Goal: Task Accomplishment & Management: Manage account settings

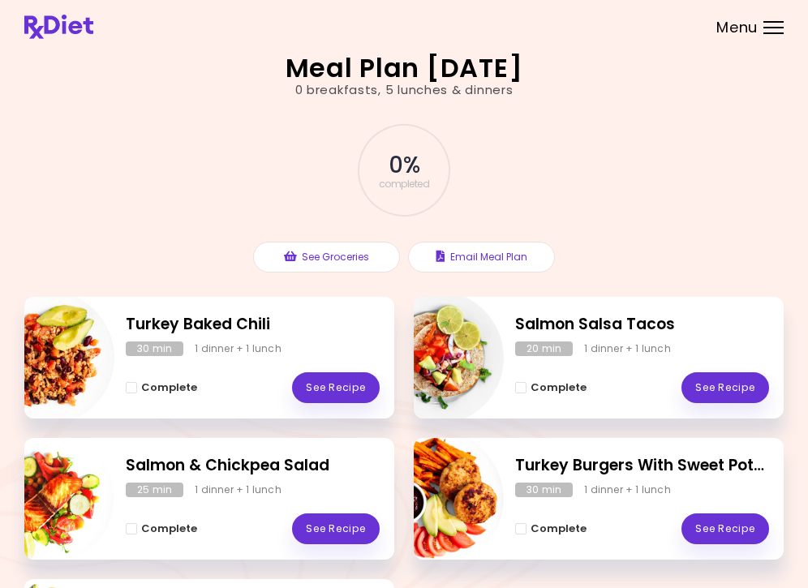
click at [774, 28] on div "Menu" at bounding box center [774, 27] width 20 height 13
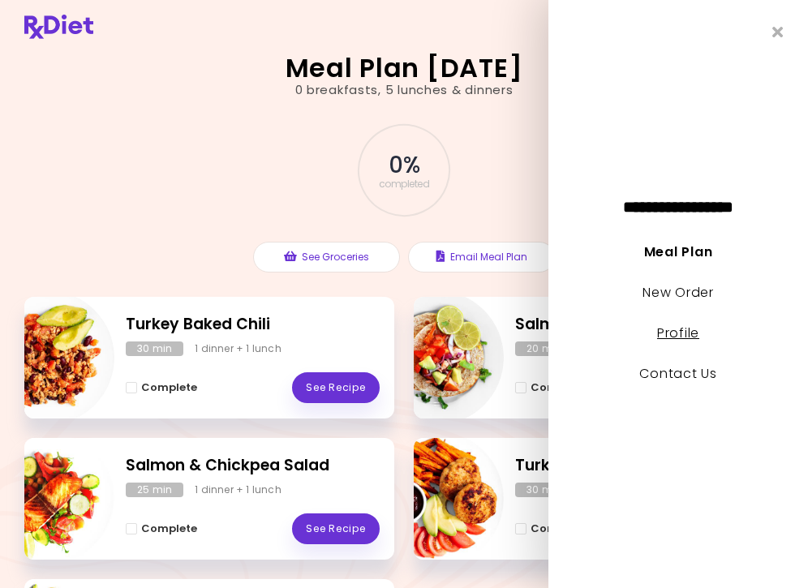
click at [693, 331] on link "Profile" at bounding box center [678, 333] width 42 height 19
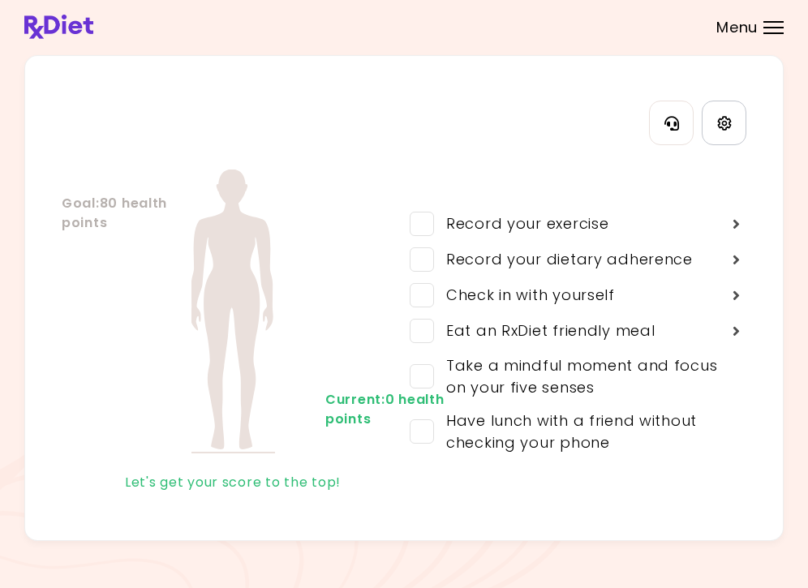
click at [734, 125] on link "Settings" at bounding box center [724, 123] width 45 height 45
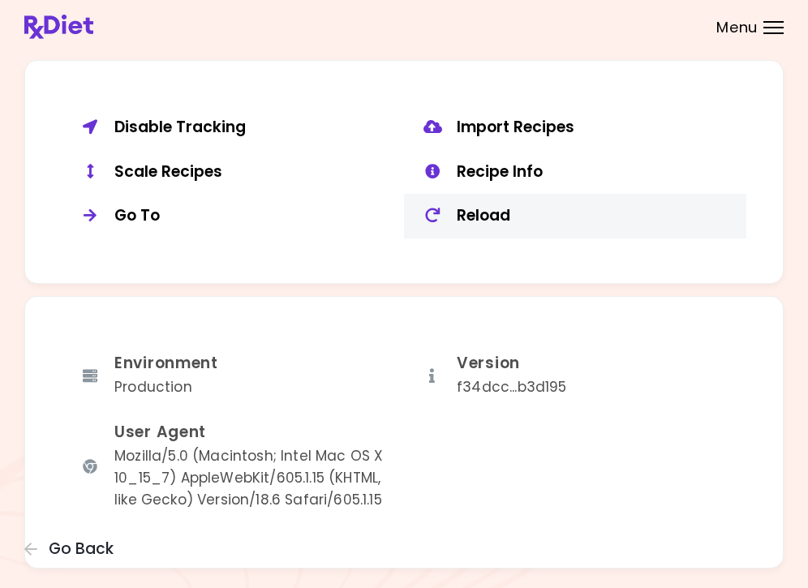
scroll to position [1240, 0]
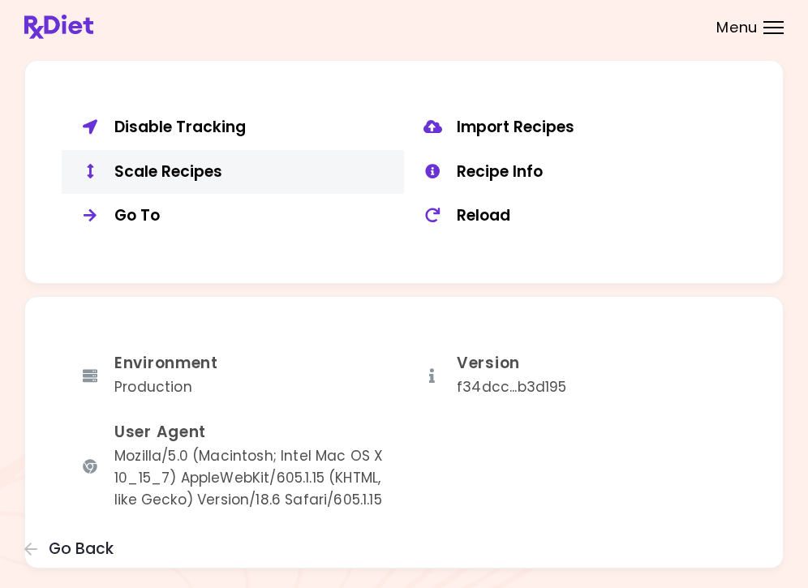
click at [200, 162] on div "Scale Recipes" at bounding box center [253, 172] width 278 height 20
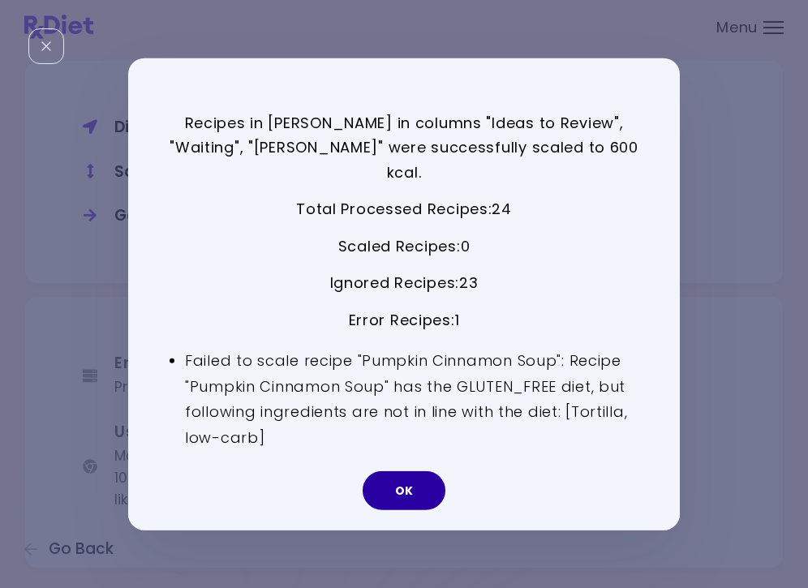
click at [425, 491] on button "OK" at bounding box center [404, 491] width 83 height 39
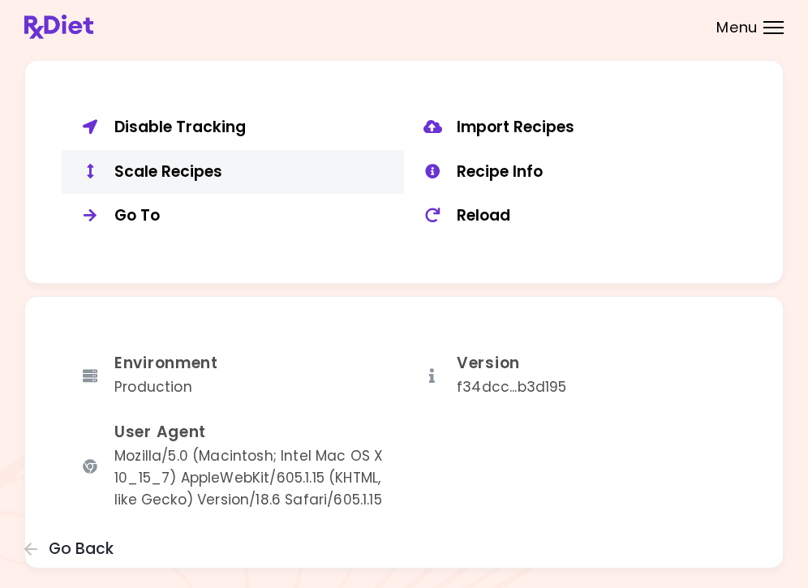
click at [213, 162] on div "Scale Recipes" at bounding box center [253, 172] width 278 height 20
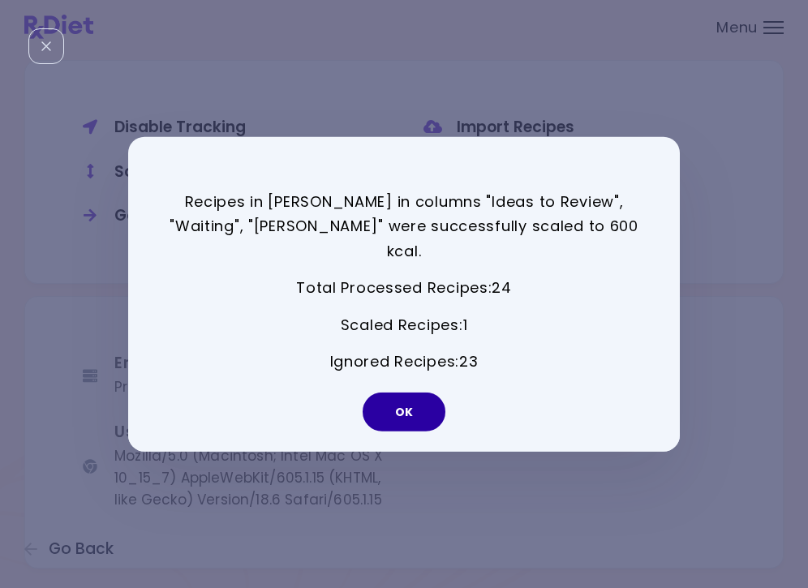
click at [403, 407] on button "OK" at bounding box center [404, 412] width 83 height 39
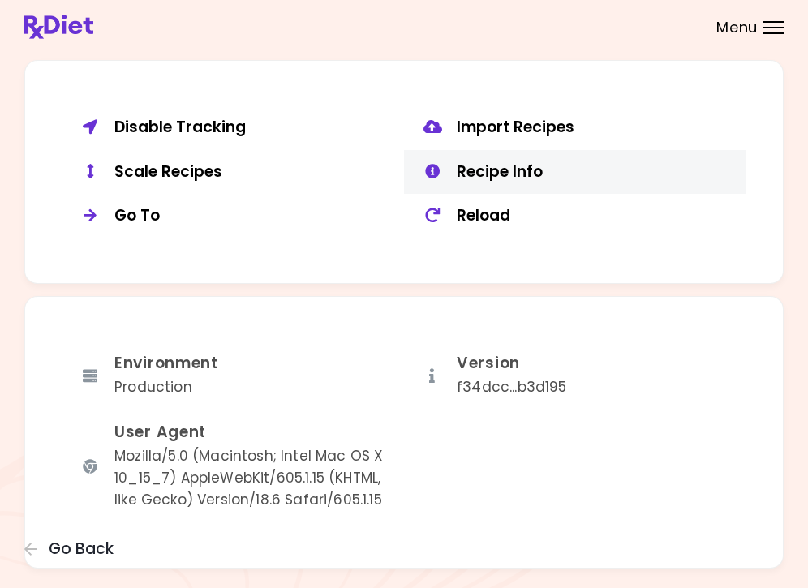
click at [532, 166] on div "Recipe Info" at bounding box center [596, 172] width 278 height 20
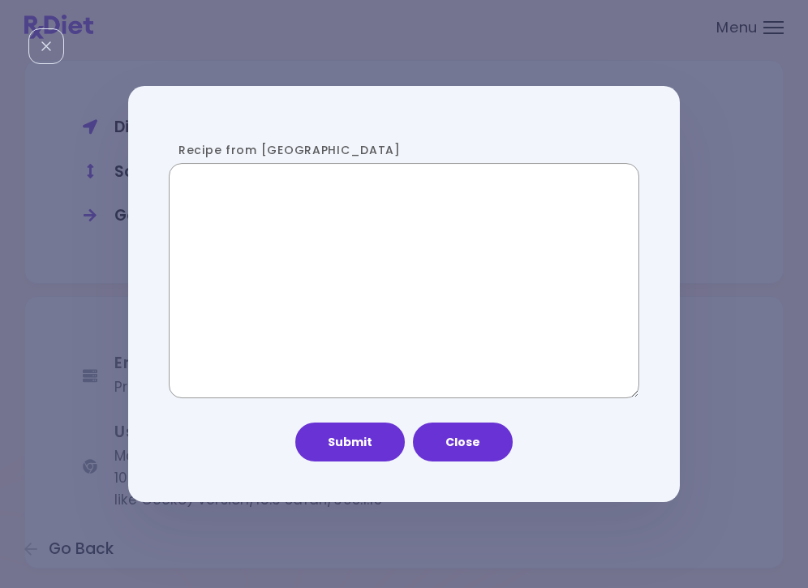
click at [405, 261] on textarea "Recipe from [GEOGRAPHIC_DATA]" at bounding box center [404, 280] width 471 height 235
paste textarea "**********"
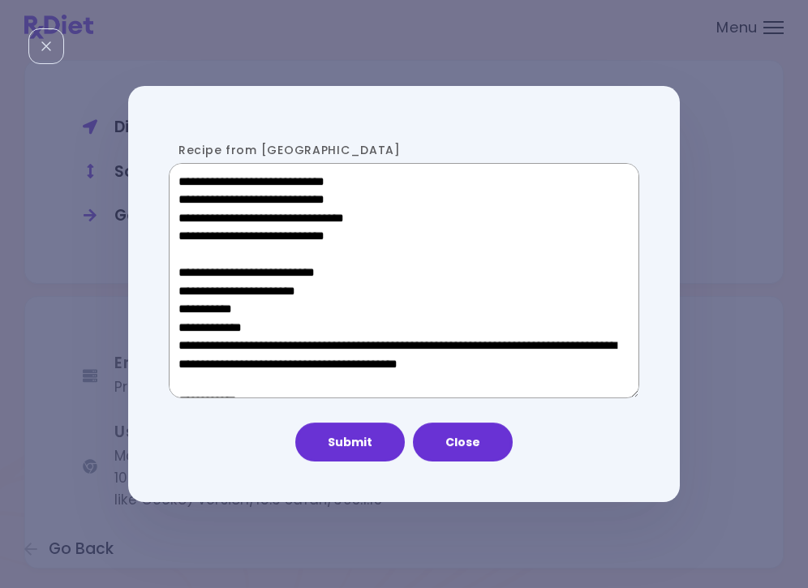
scroll to position [837, 0]
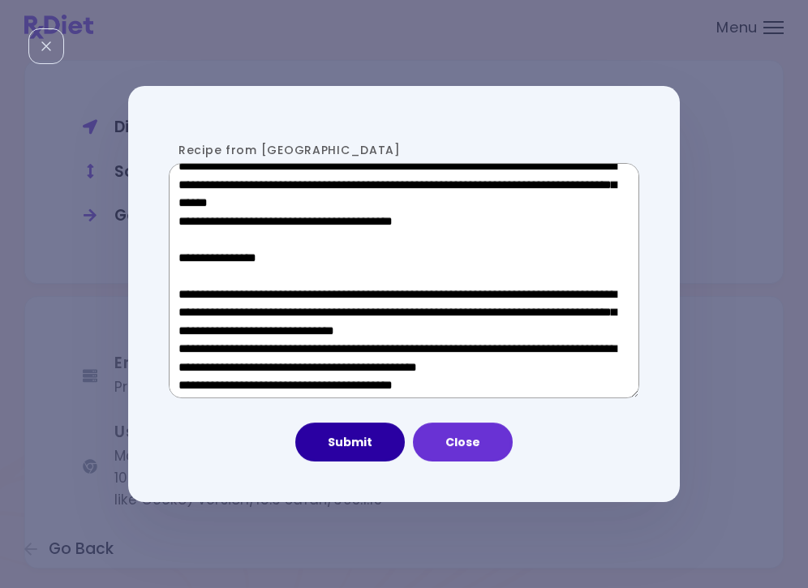
type textarea "**********"
click at [354, 450] on button "Submit" at bounding box center [350, 442] width 110 height 39
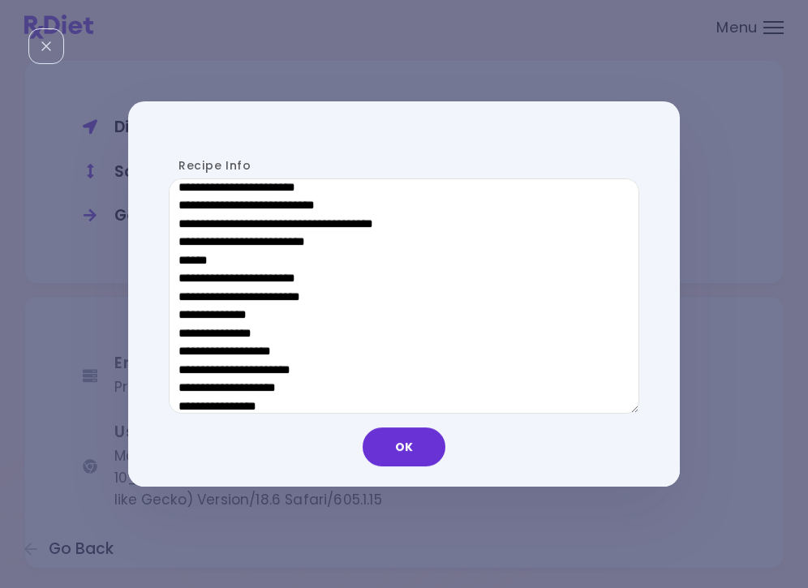
scroll to position [885, 0]
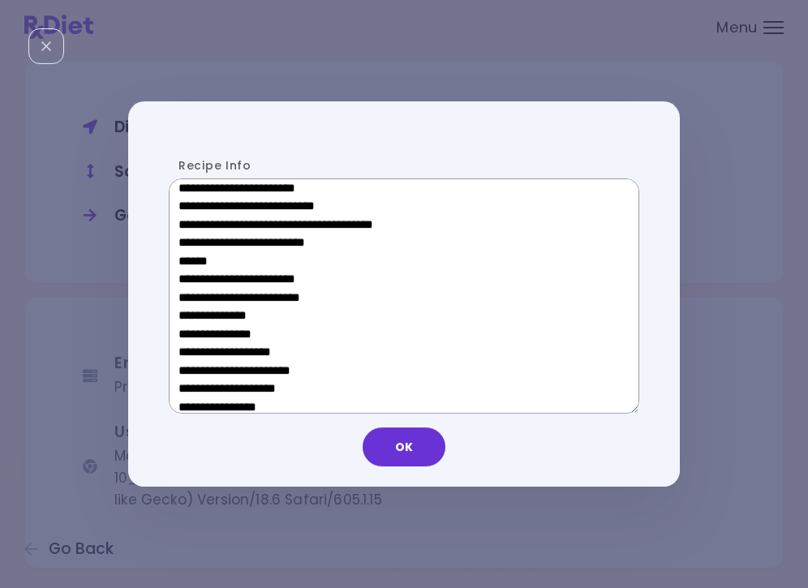
drag, startPoint x: 305, startPoint y: 255, endPoint x: 187, endPoint y: 256, distance: 117.7
click at [187, 256] on textarea "Recipe Info" at bounding box center [404, 296] width 471 height 235
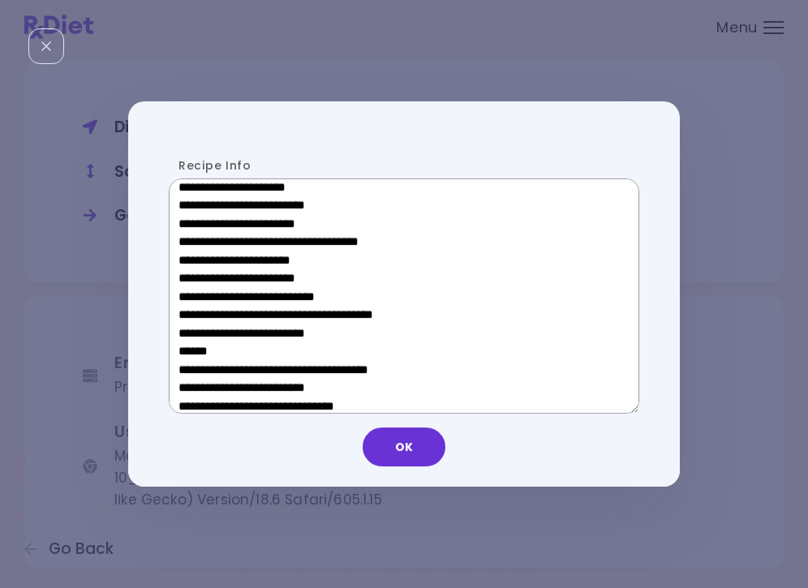
scroll to position [554, 0]
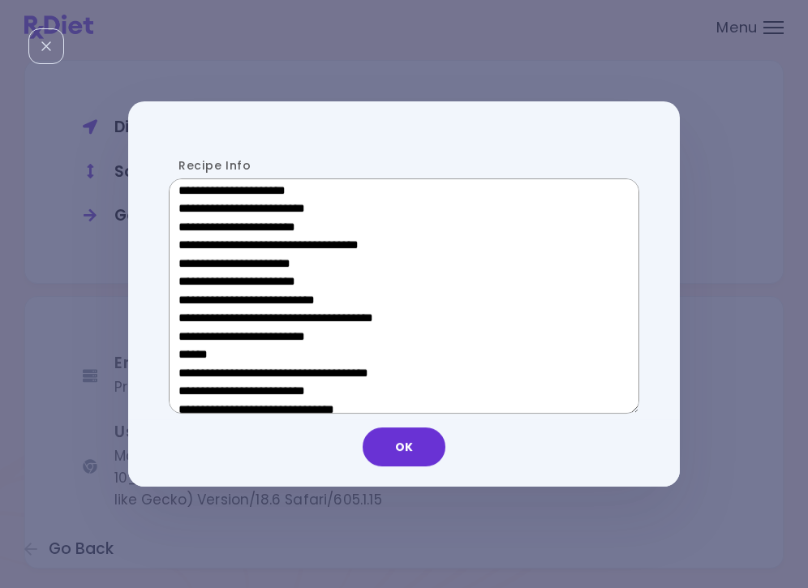
drag, startPoint x: 300, startPoint y: 265, endPoint x: 201, endPoint y: 268, distance: 99.0
click at [201, 268] on textarea "Recipe Info" at bounding box center [404, 296] width 471 height 235
click at [403, 462] on button "OK" at bounding box center [404, 447] width 83 height 39
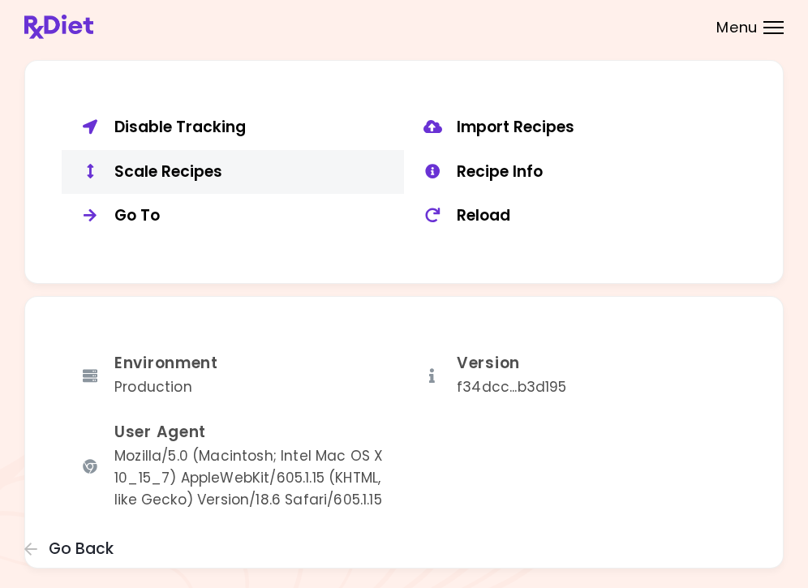
click at [158, 163] on div "Scale Recipes" at bounding box center [253, 172] width 278 height 20
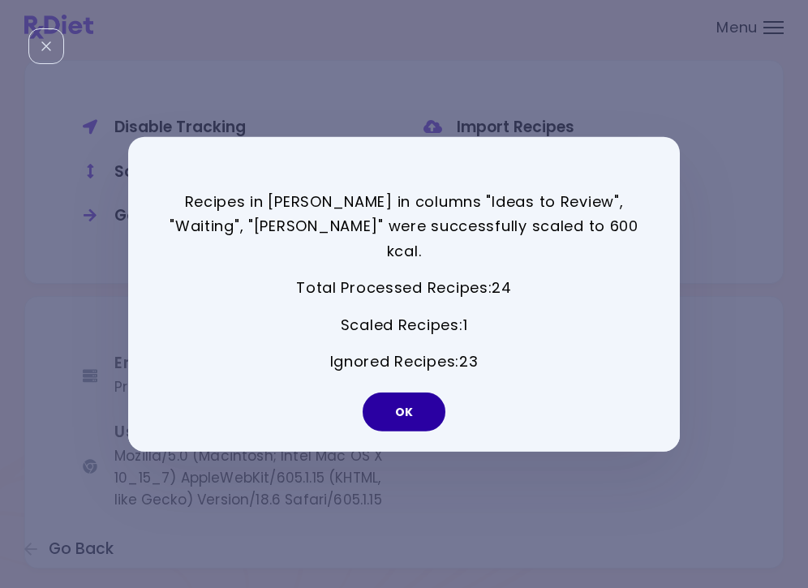
click at [403, 400] on button "OK" at bounding box center [404, 412] width 83 height 39
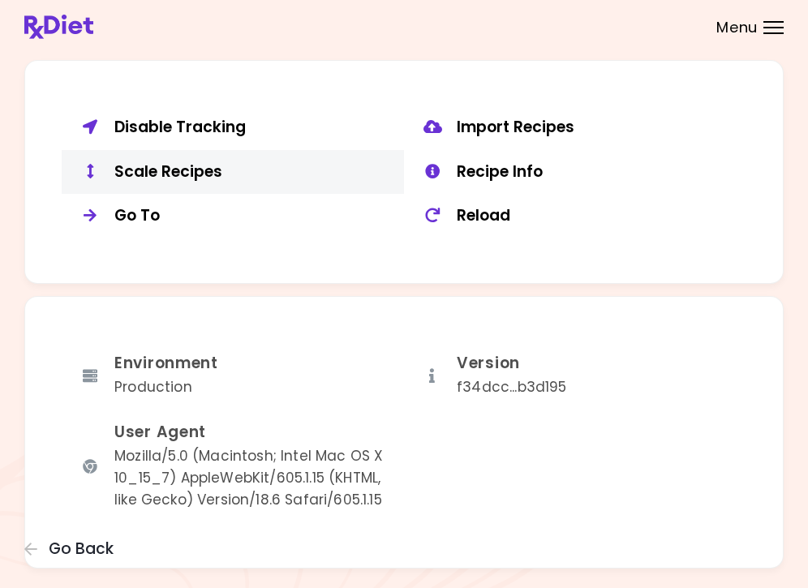
click at [154, 165] on div "Scale Recipes" at bounding box center [253, 172] width 278 height 20
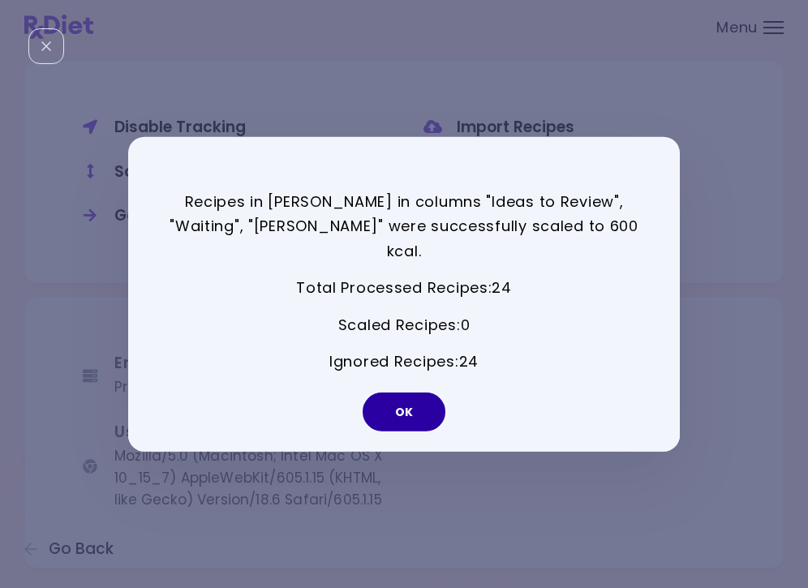
click at [402, 393] on button "OK" at bounding box center [404, 412] width 83 height 39
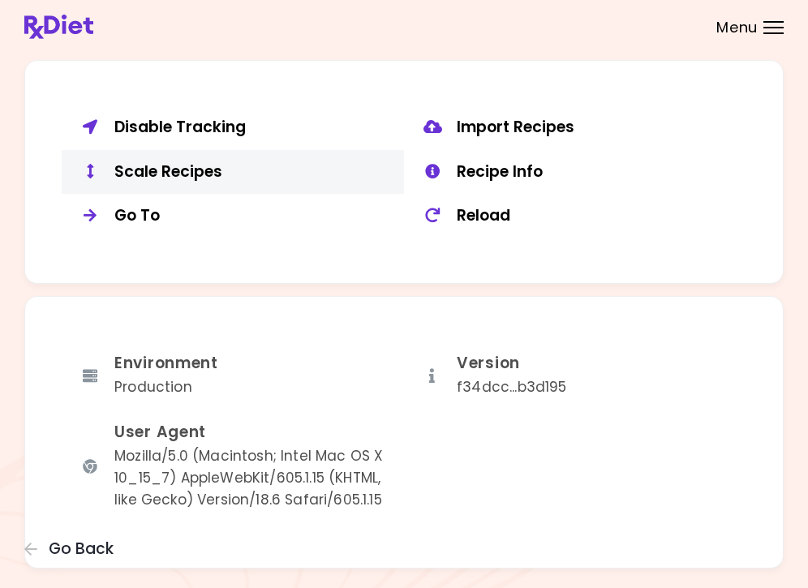
click at [196, 166] on div "Scale Recipes" at bounding box center [253, 172] width 278 height 20
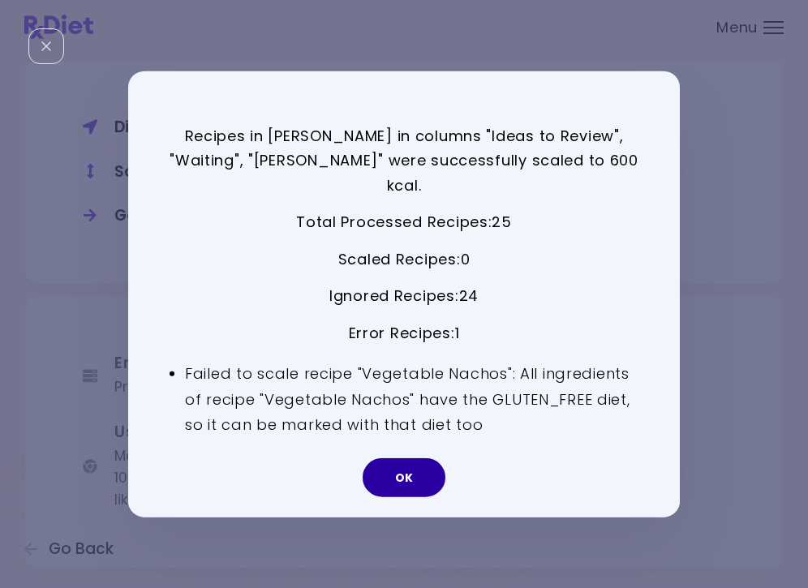
click at [411, 473] on button "OK" at bounding box center [404, 478] width 83 height 39
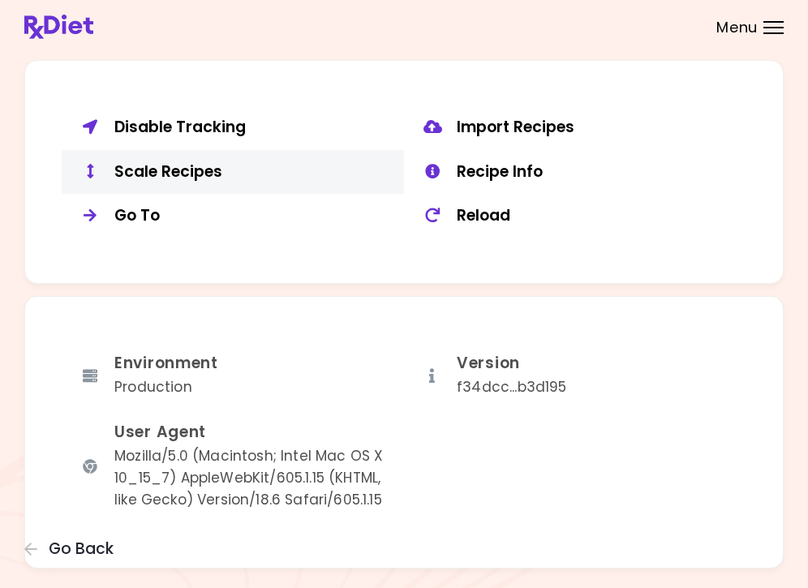
click at [215, 164] on div "Scale Recipes" at bounding box center [253, 172] width 278 height 20
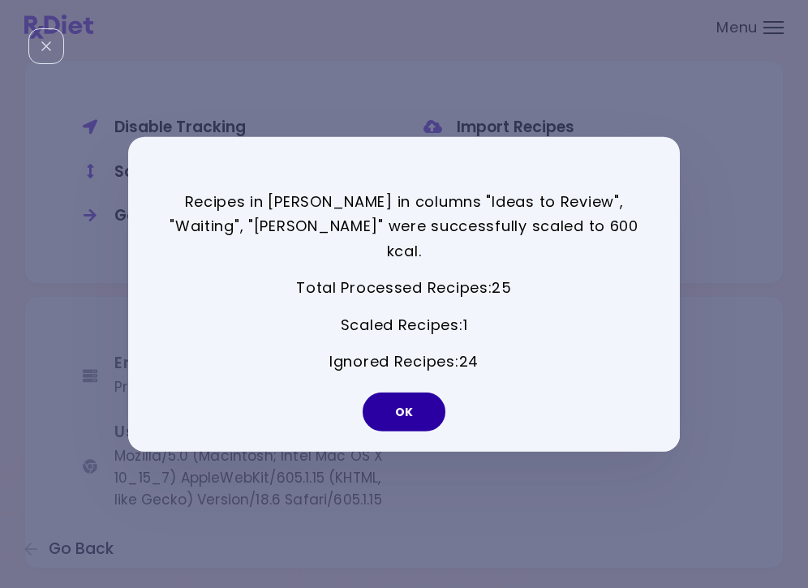
click at [392, 400] on button "OK" at bounding box center [404, 412] width 83 height 39
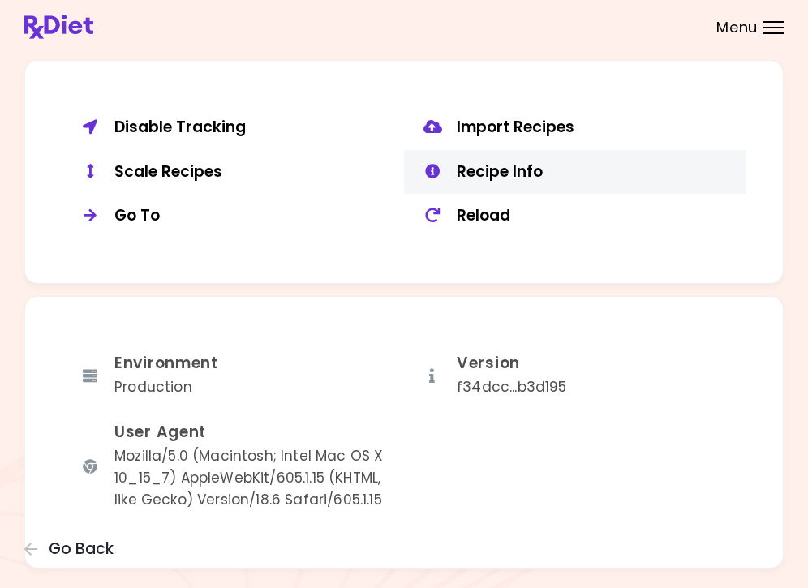
click at [470, 162] on div "Recipe Info" at bounding box center [596, 172] width 278 height 20
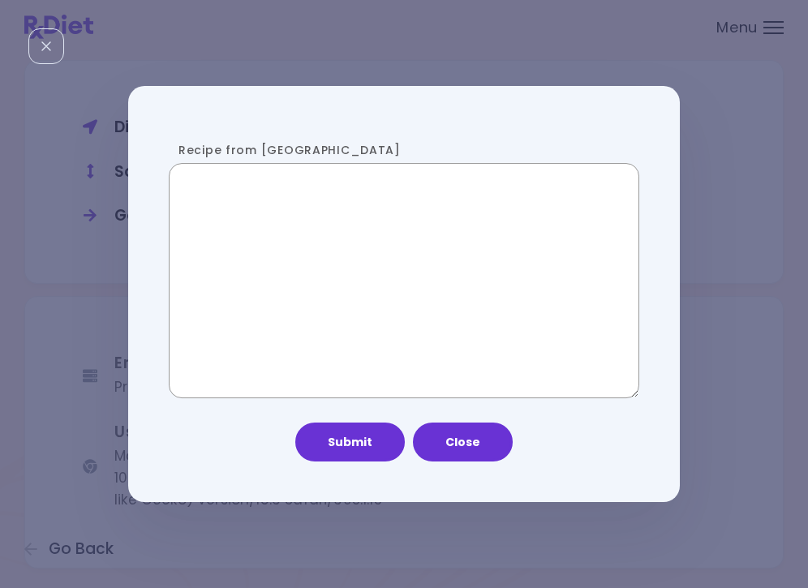
click at [265, 216] on textarea "Recipe from [GEOGRAPHIC_DATA]" at bounding box center [404, 280] width 471 height 235
paste textarea "**********"
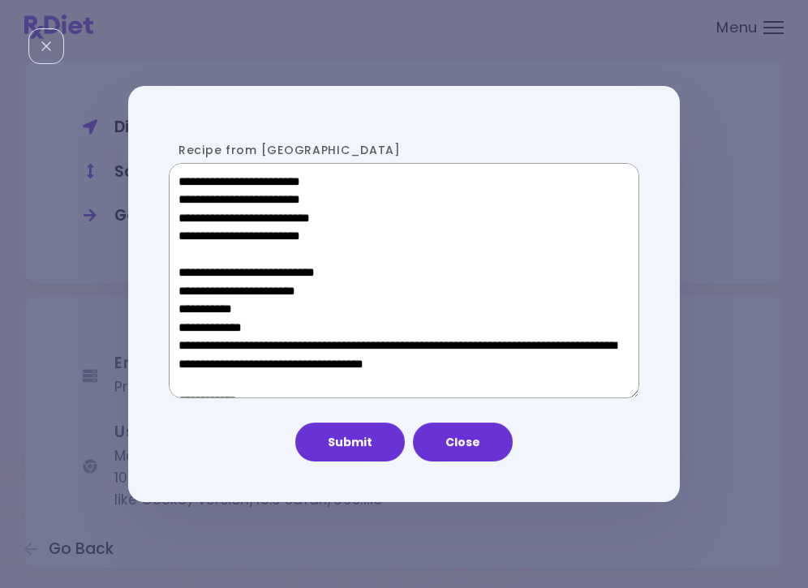
scroll to position [1015, 0]
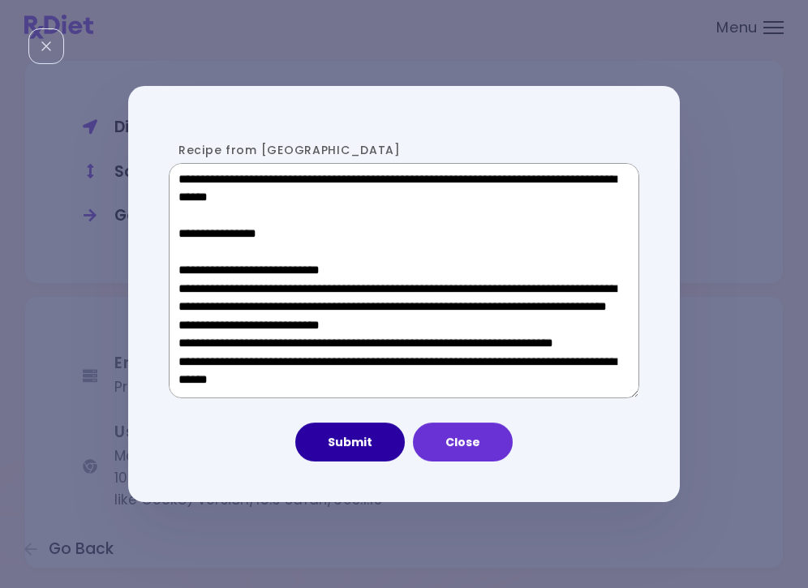
type textarea "**********"
click at [351, 442] on button "Submit" at bounding box center [350, 442] width 110 height 39
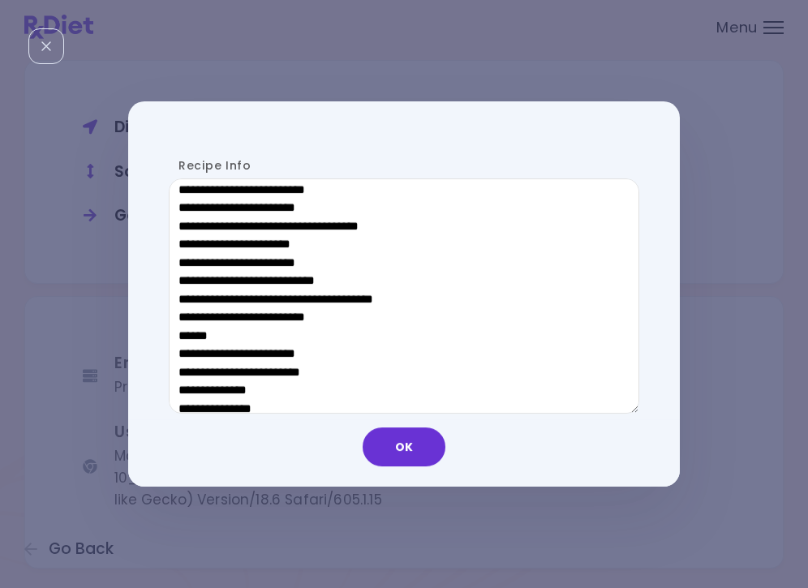
scroll to position [823, 0]
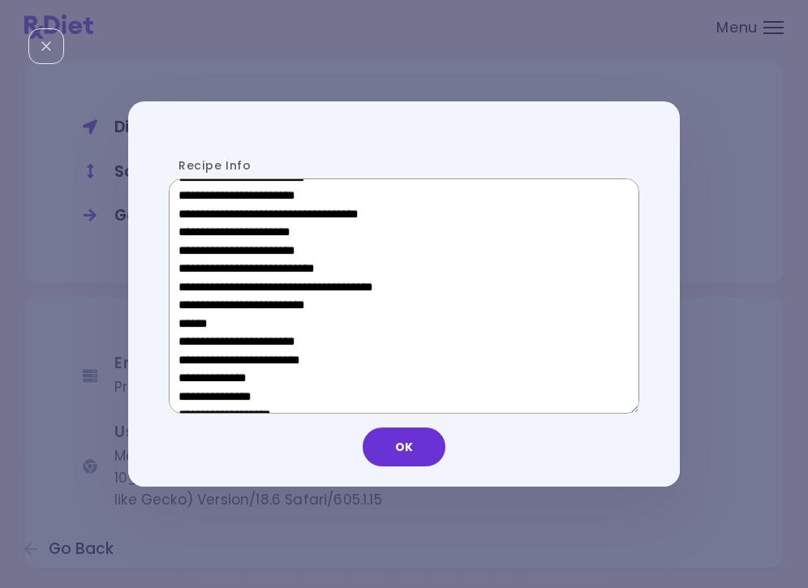
drag, startPoint x: 305, startPoint y: 317, endPoint x: 188, endPoint y: 320, distance: 116.9
click at [188, 320] on textarea "Recipe Info" at bounding box center [404, 296] width 471 height 235
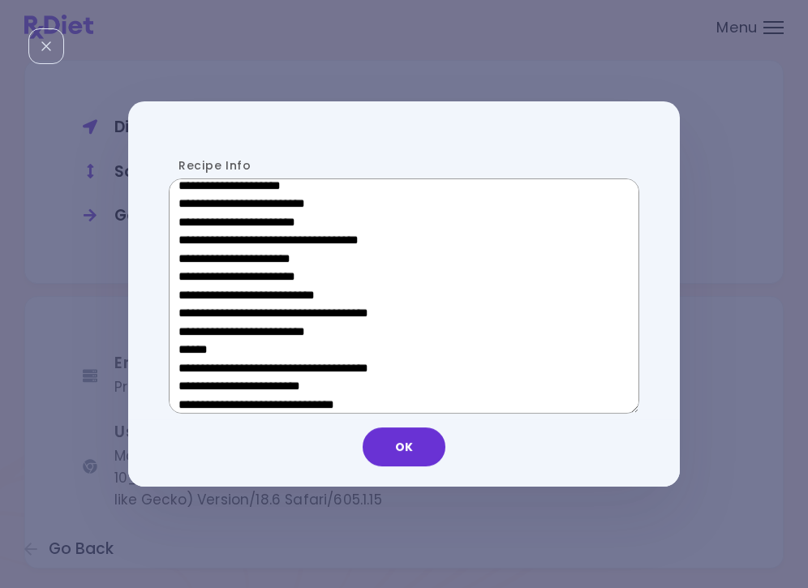
scroll to position [558, 0]
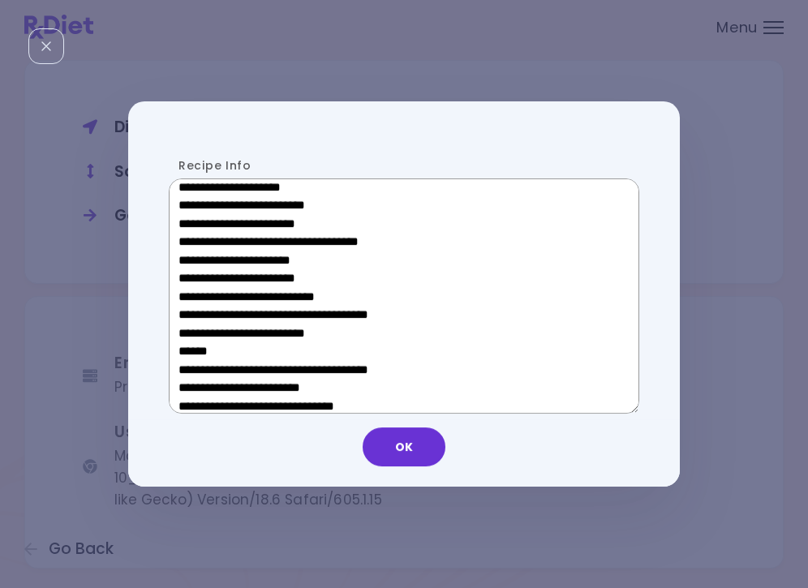
drag, startPoint x: 308, startPoint y: 265, endPoint x: 204, endPoint y: 264, distance: 103.9
click at [204, 264] on textarea "Recipe Info" at bounding box center [404, 296] width 471 height 235
click at [398, 446] on button "OK" at bounding box center [404, 447] width 83 height 39
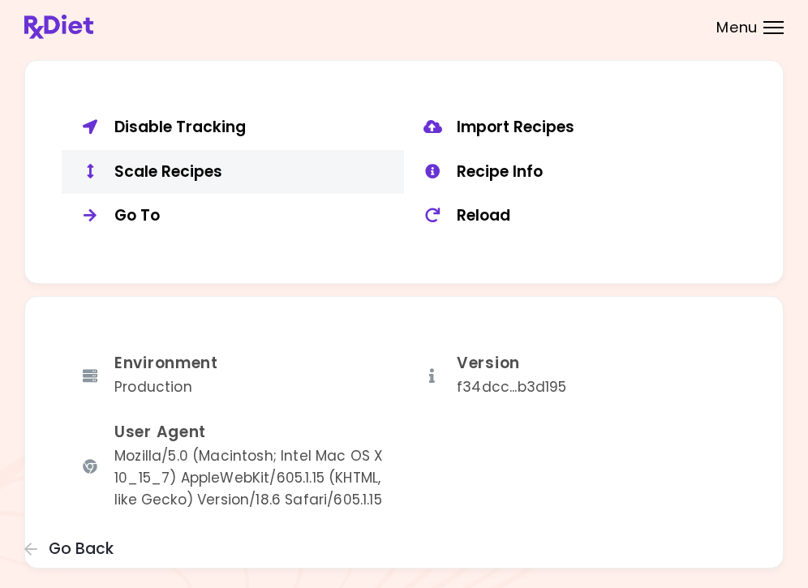
click at [143, 162] on div "Scale Recipes" at bounding box center [253, 172] width 278 height 20
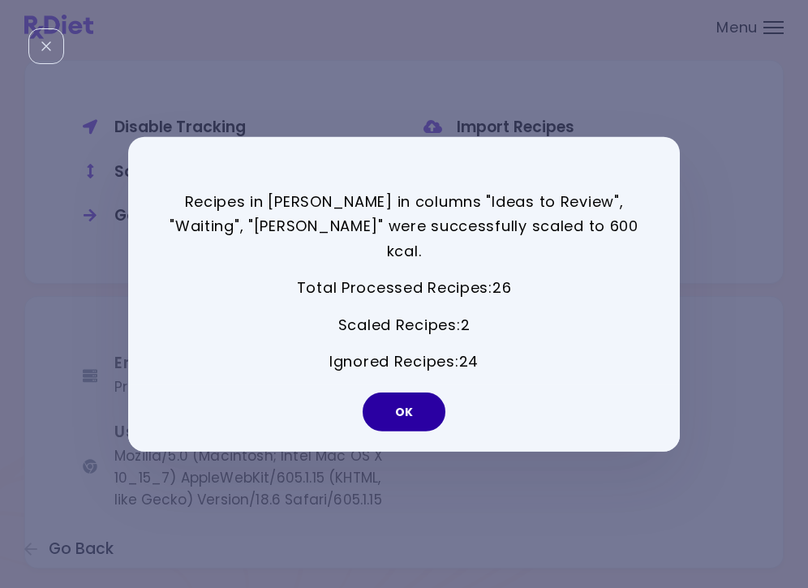
click at [417, 402] on button "OK" at bounding box center [404, 412] width 83 height 39
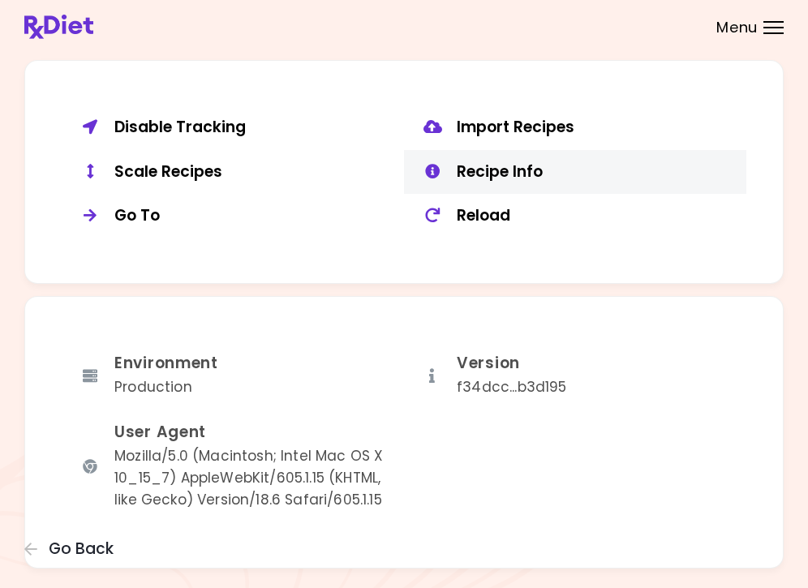
click at [490, 162] on div "Recipe Info" at bounding box center [596, 172] width 278 height 20
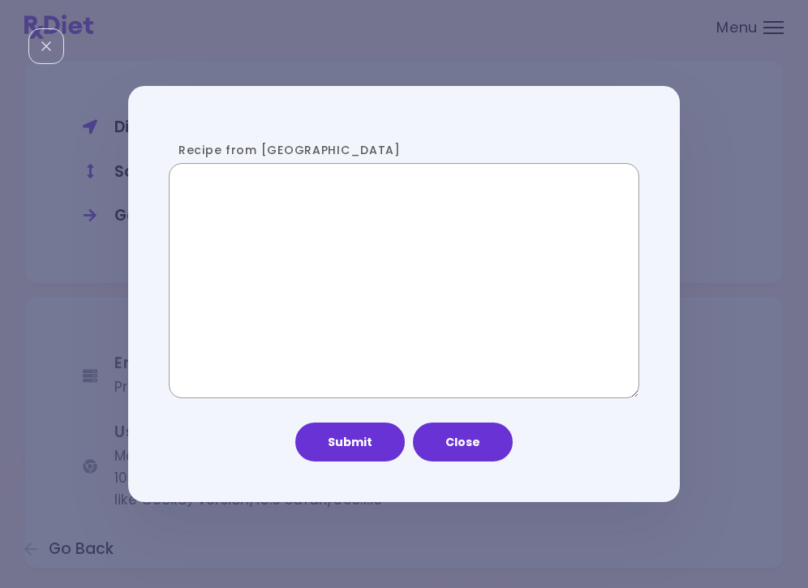
click at [275, 233] on textarea "Recipe from [GEOGRAPHIC_DATA]" at bounding box center [404, 280] width 471 height 235
paste textarea "**********"
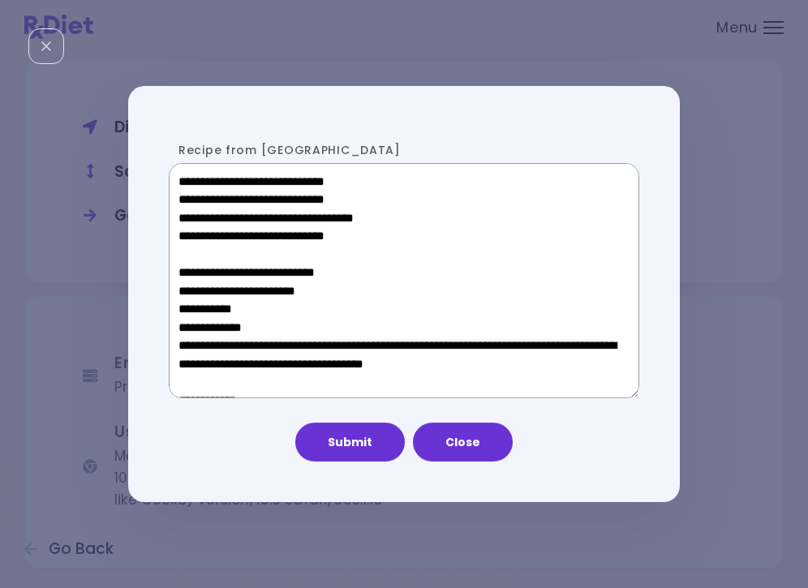
scroll to position [1015, 0]
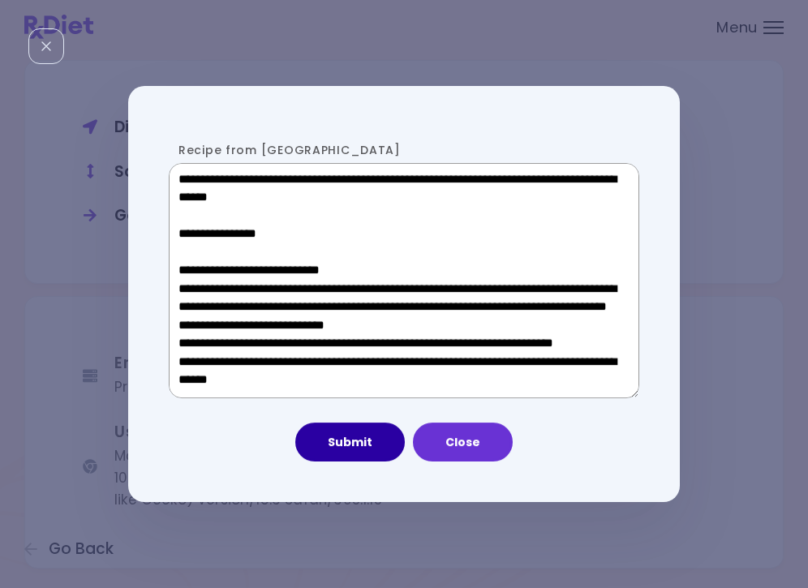
type textarea "**********"
click at [358, 448] on button "Submit" at bounding box center [350, 442] width 110 height 39
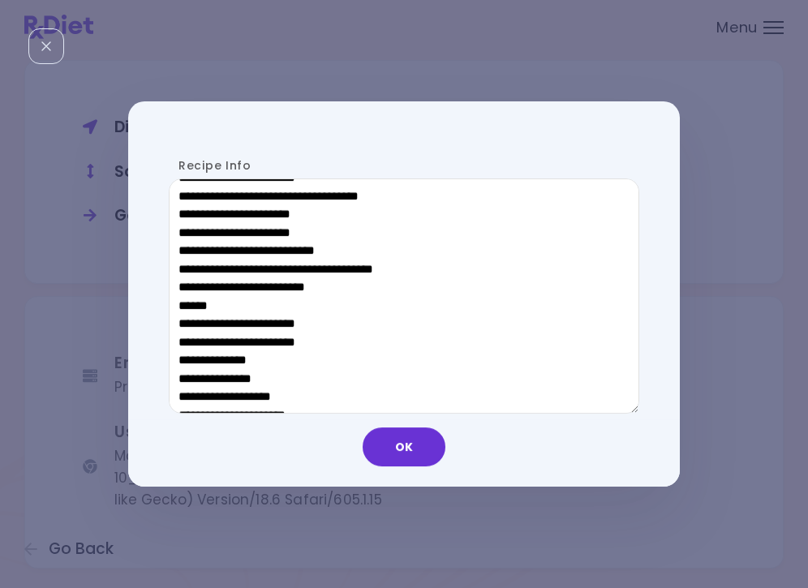
scroll to position [842, 0]
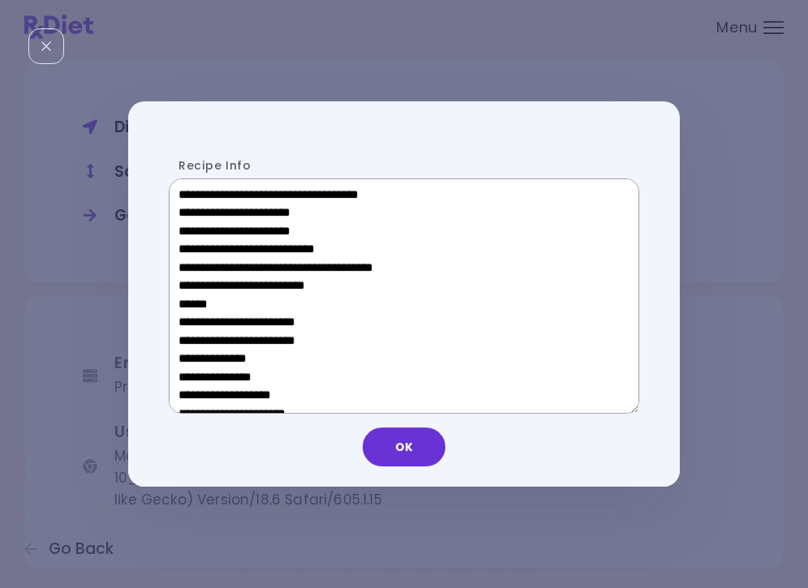
drag, startPoint x: 301, startPoint y: 297, endPoint x: 187, endPoint y: 297, distance: 114.4
click at [187, 297] on textarea "Recipe Info" at bounding box center [404, 296] width 471 height 235
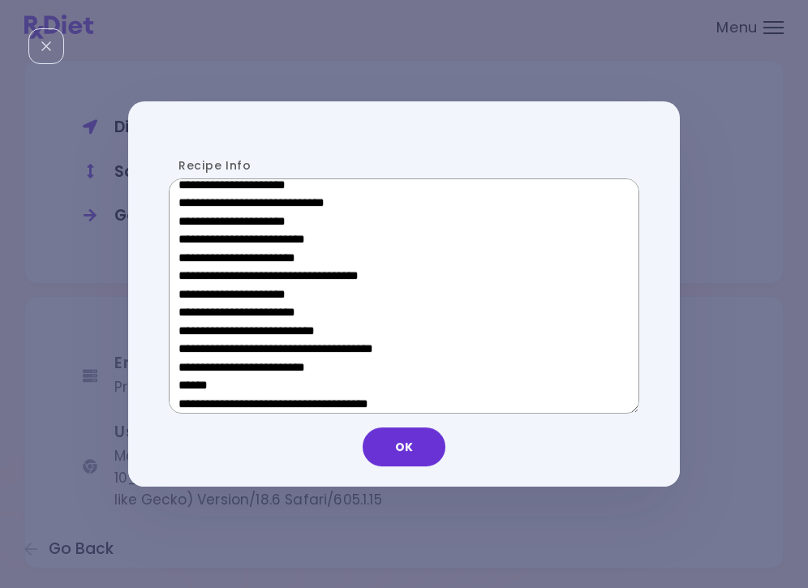
scroll to position [497, 0]
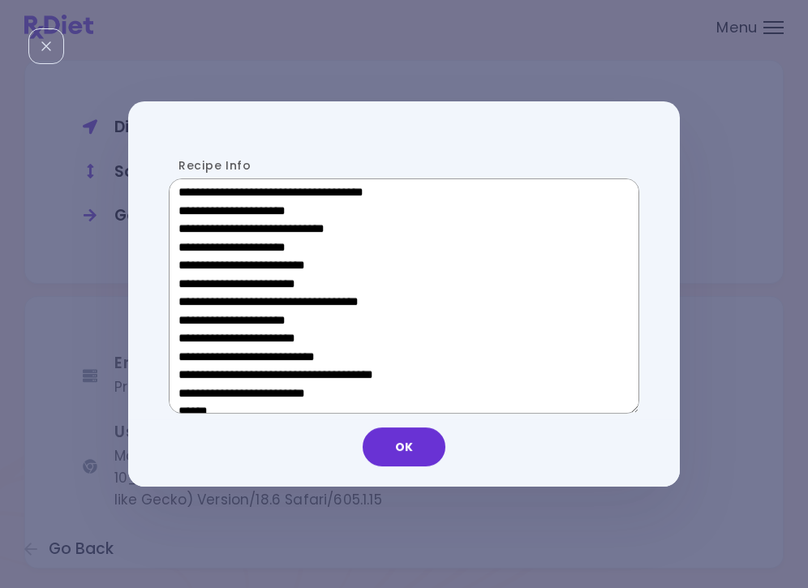
drag, startPoint x: 304, startPoint y: 327, endPoint x: 201, endPoint y: 322, distance: 103.2
click at [201, 322] on textarea "Recipe Info" at bounding box center [404, 296] width 471 height 235
click at [412, 450] on button "OK" at bounding box center [404, 447] width 83 height 39
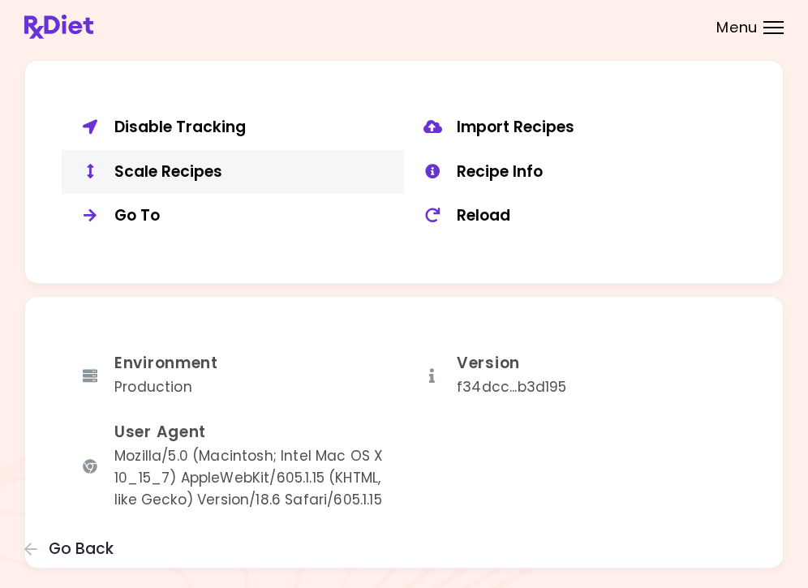
click at [179, 162] on div "Scale Recipes" at bounding box center [253, 172] width 278 height 20
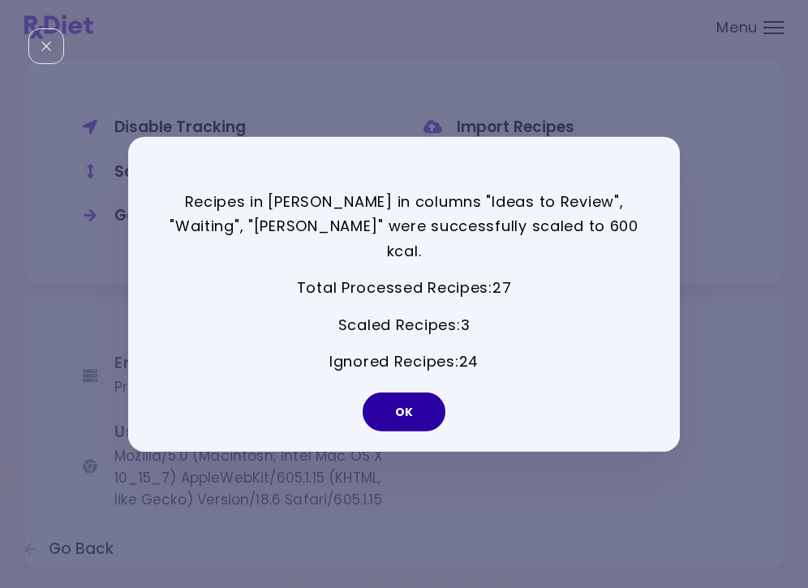
click at [432, 409] on button "OK" at bounding box center [404, 412] width 83 height 39
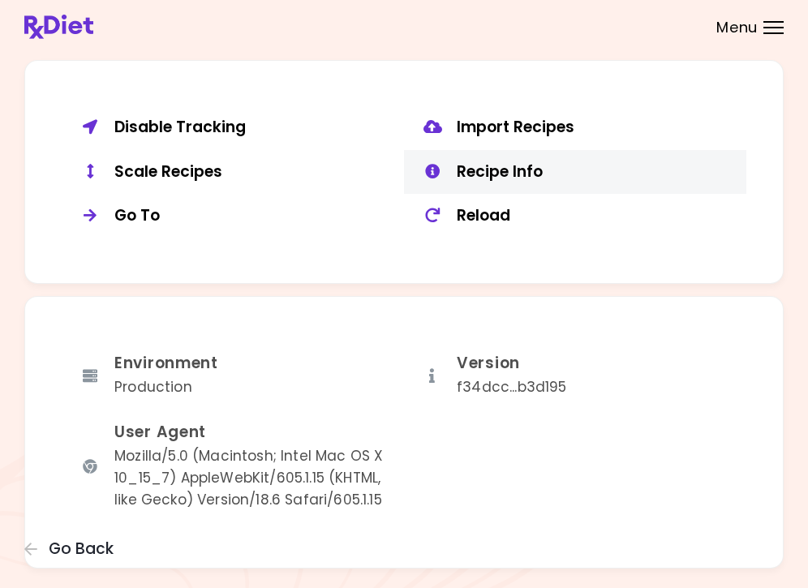
click at [507, 162] on div "Recipe Info" at bounding box center [596, 172] width 278 height 20
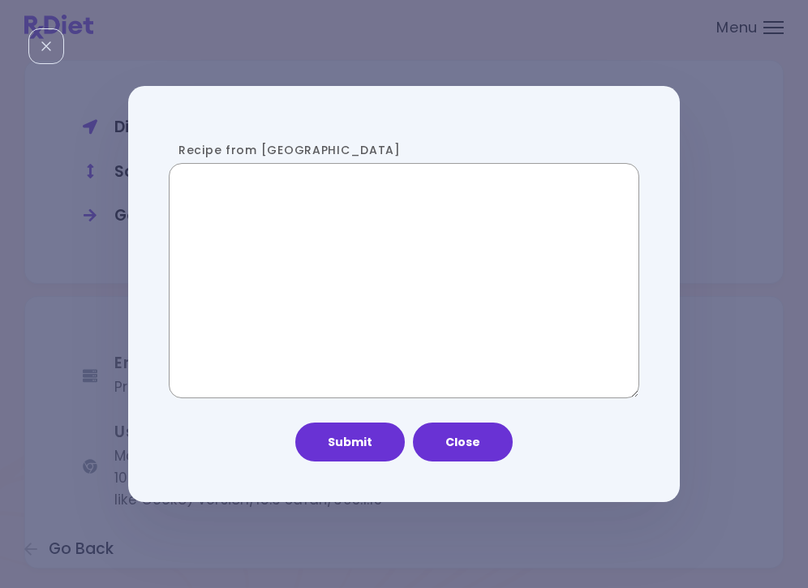
click at [310, 277] on textarea "Recipe from [GEOGRAPHIC_DATA]" at bounding box center [404, 280] width 471 height 235
paste textarea "**********"
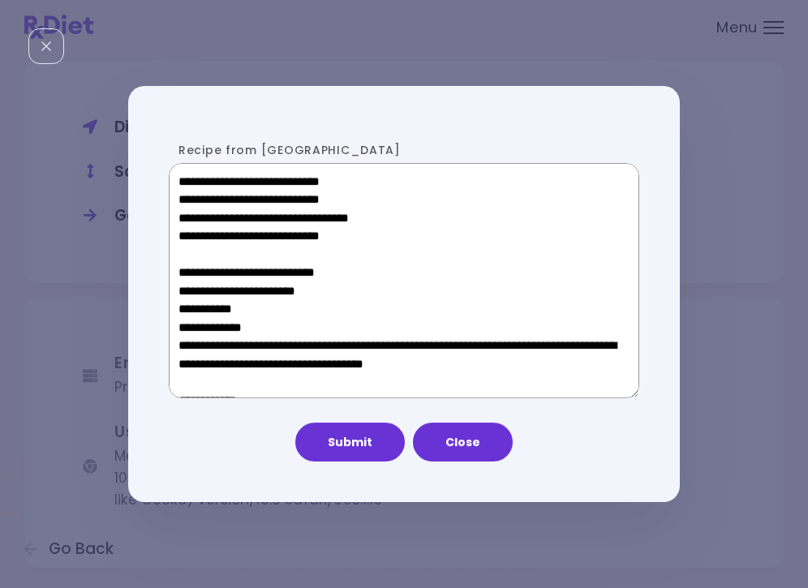
scroll to position [837, 0]
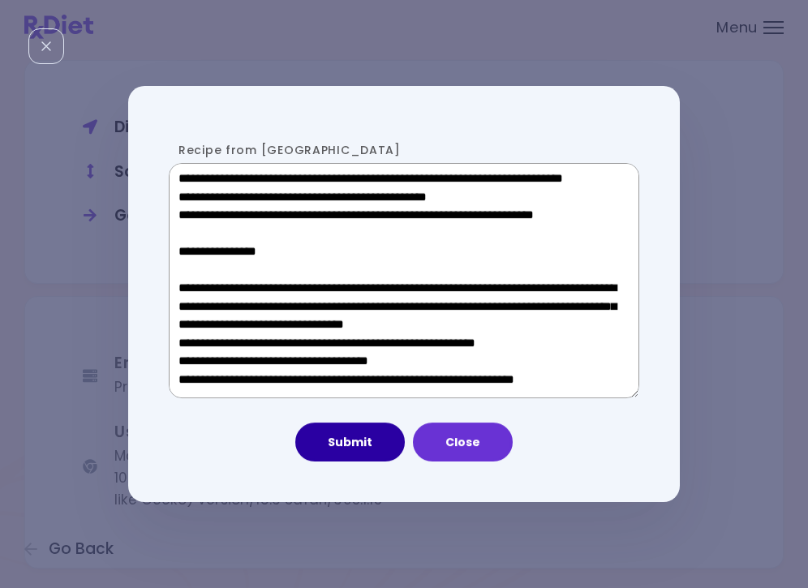
type textarea "**********"
click at [371, 442] on button "Submit" at bounding box center [350, 442] width 110 height 39
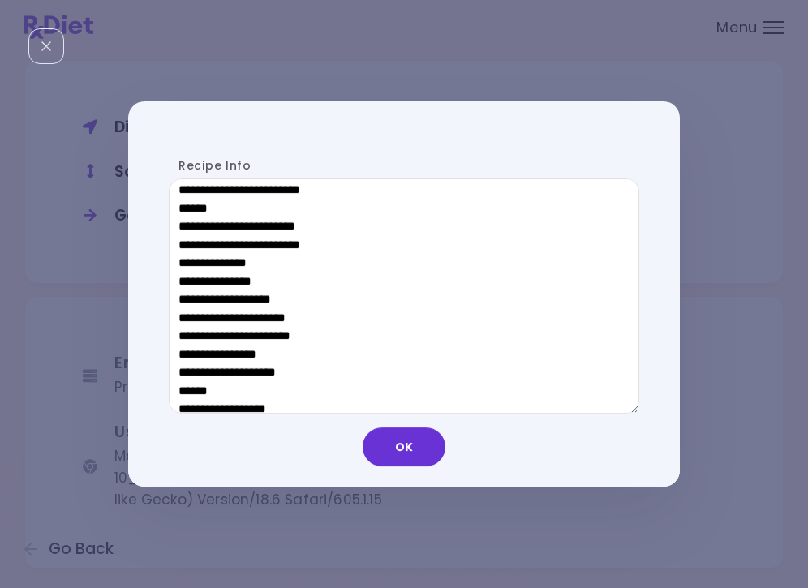
scroll to position [915, 0]
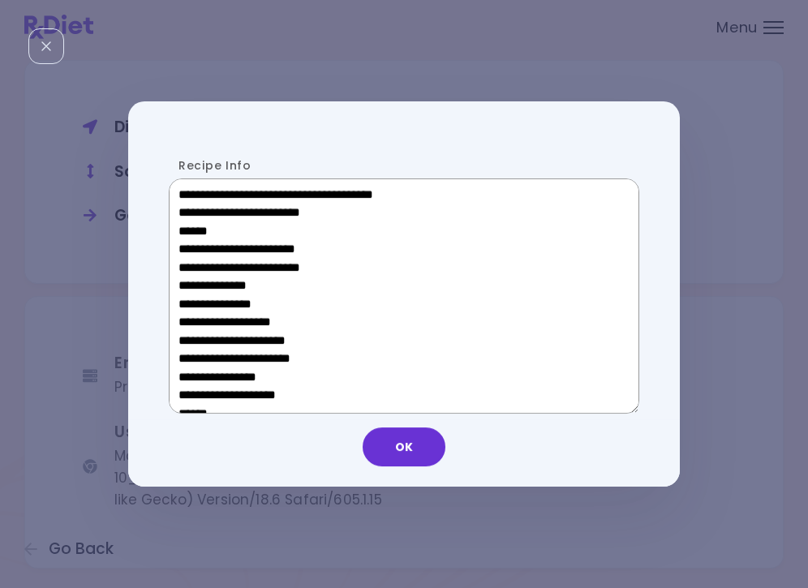
drag, startPoint x: 307, startPoint y: 226, endPoint x: 168, endPoint y: 226, distance: 138.8
click at [168, 226] on div "Recipe Info" at bounding box center [396, 294] width 536 height 305
click at [312, 267] on textarea "Recipe Info" at bounding box center [404, 296] width 471 height 235
drag, startPoint x: 295, startPoint y: 226, endPoint x: 191, endPoint y: 226, distance: 104.7
click at [191, 226] on textarea "Recipe Info" at bounding box center [404, 296] width 471 height 235
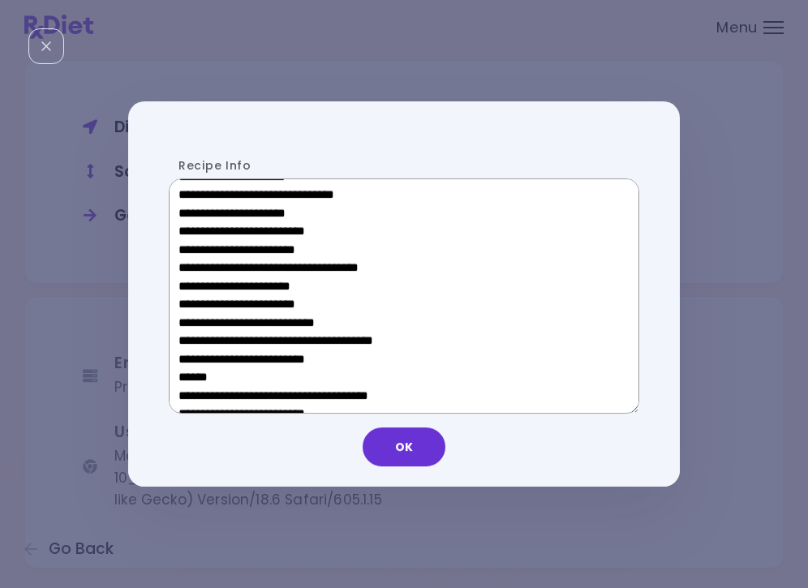
scroll to position [516, 0]
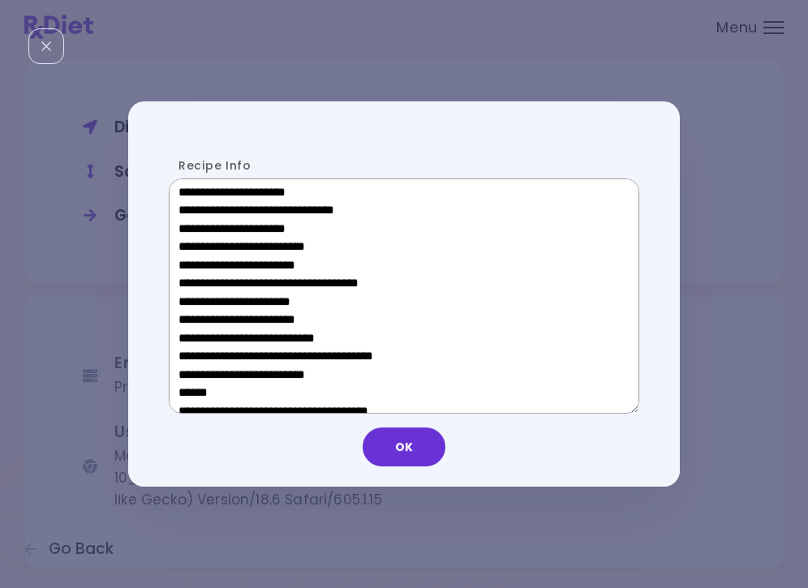
drag, startPoint x: 309, startPoint y: 300, endPoint x: 204, endPoint y: 299, distance: 105.5
click at [204, 299] on textarea "Recipe Info" at bounding box center [404, 296] width 471 height 235
click at [403, 441] on button "OK" at bounding box center [404, 447] width 83 height 39
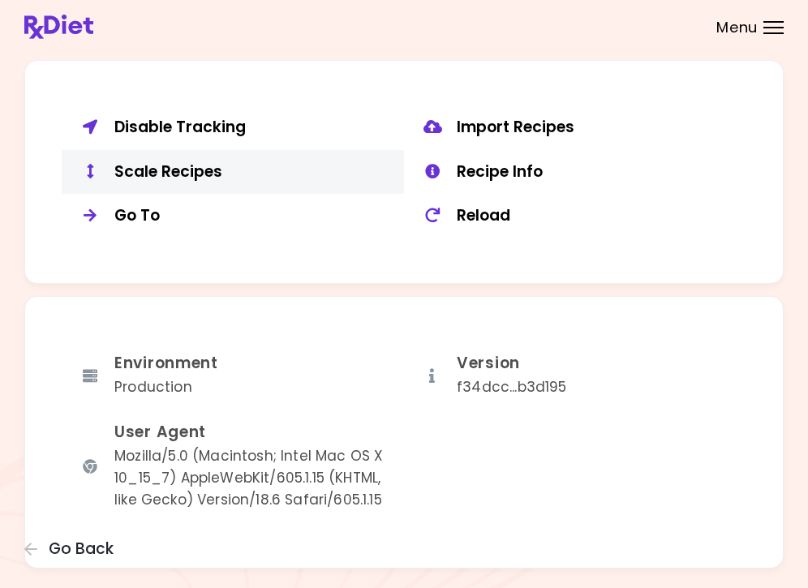
click at [173, 166] on div "Scale Recipes" at bounding box center [253, 172] width 278 height 20
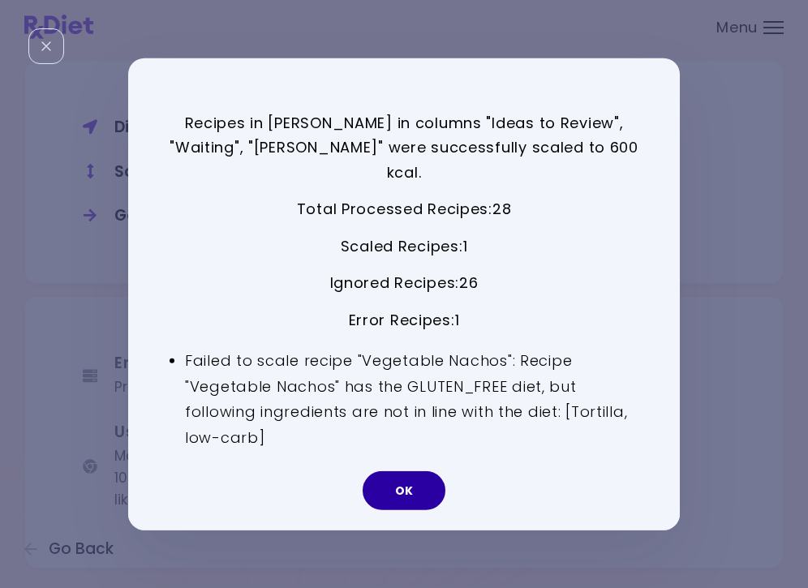
click at [401, 472] on button "OK" at bounding box center [404, 491] width 83 height 39
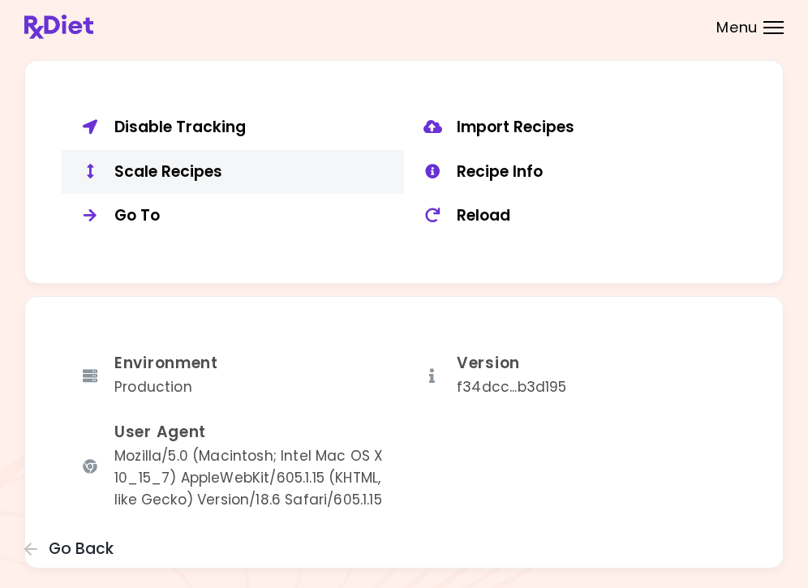
click at [202, 170] on div "Scale Recipes" at bounding box center [253, 172] width 278 height 20
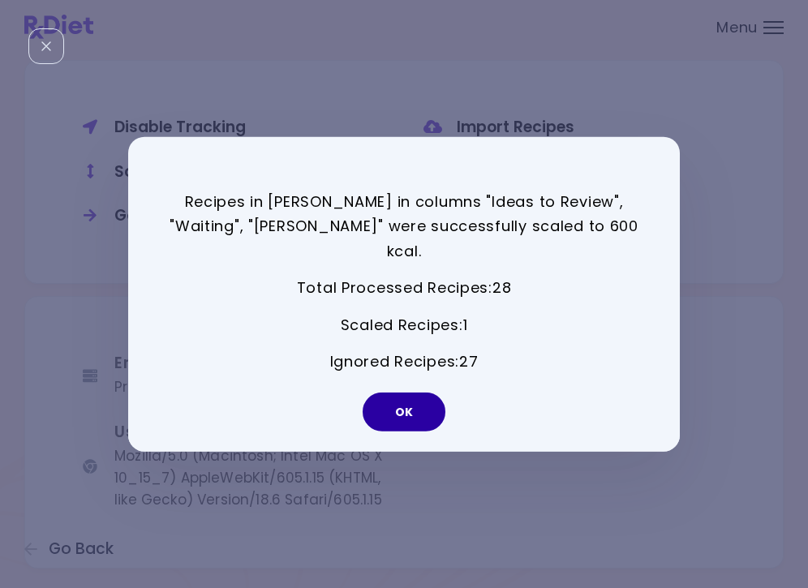
click at [398, 393] on button "OK" at bounding box center [404, 412] width 83 height 39
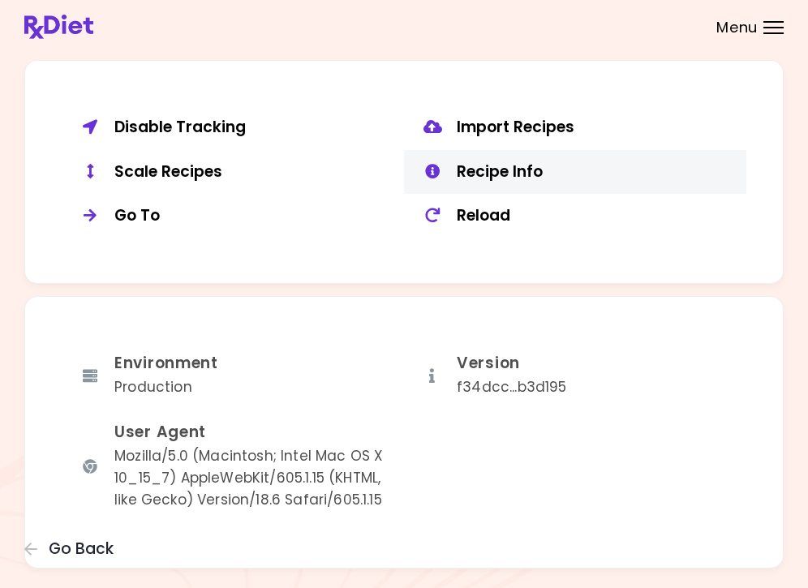
click at [485, 162] on div "Recipe Info" at bounding box center [596, 172] width 278 height 20
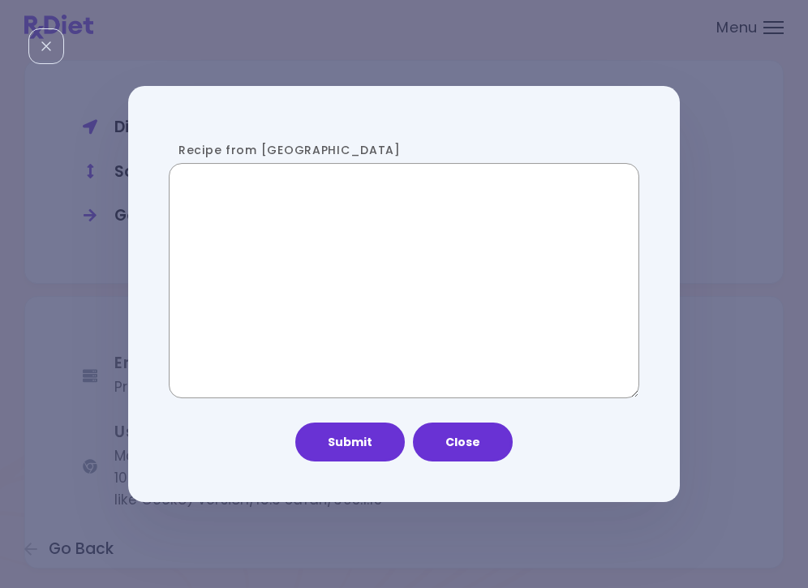
click at [290, 249] on textarea "Recipe from [GEOGRAPHIC_DATA]" at bounding box center [404, 280] width 471 height 235
paste textarea "**********"
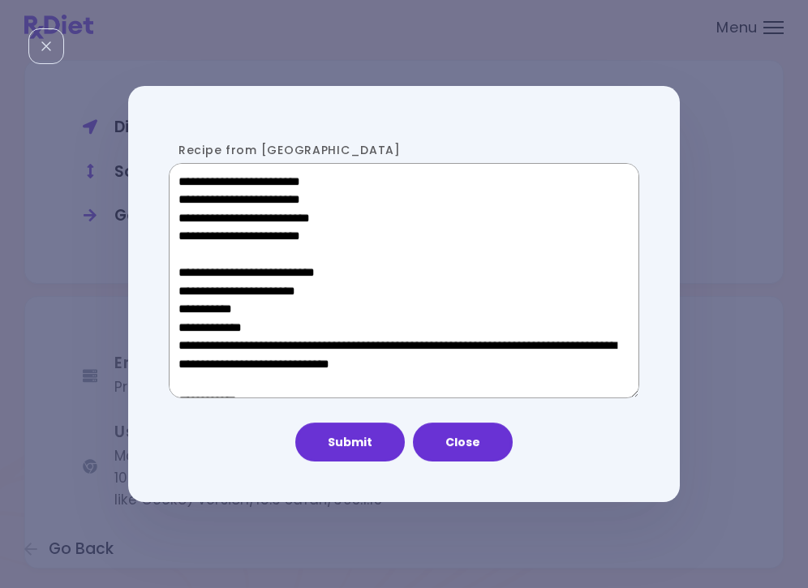
scroll to position [890, 0]
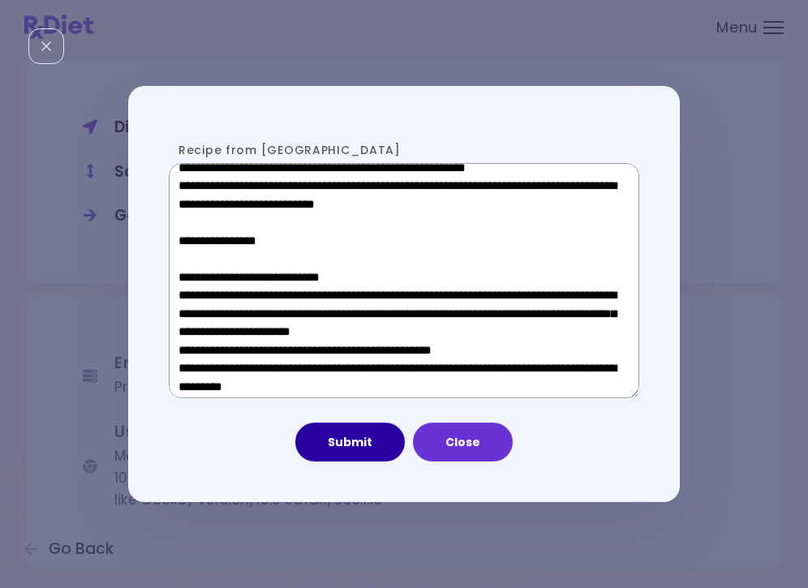
type textarea "**********"
click at [354, 440] on button "Submit" at bounding box center [350, 442] width 110 height 39
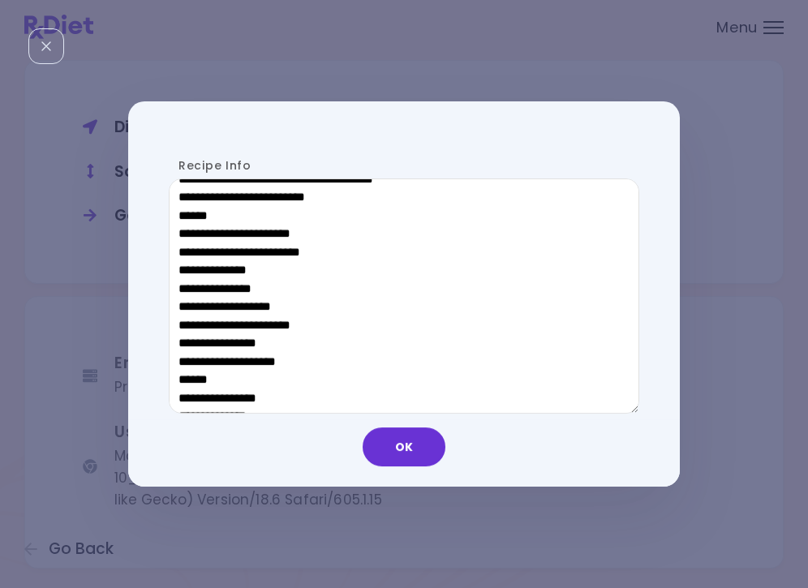
scroll to position [930, 0]
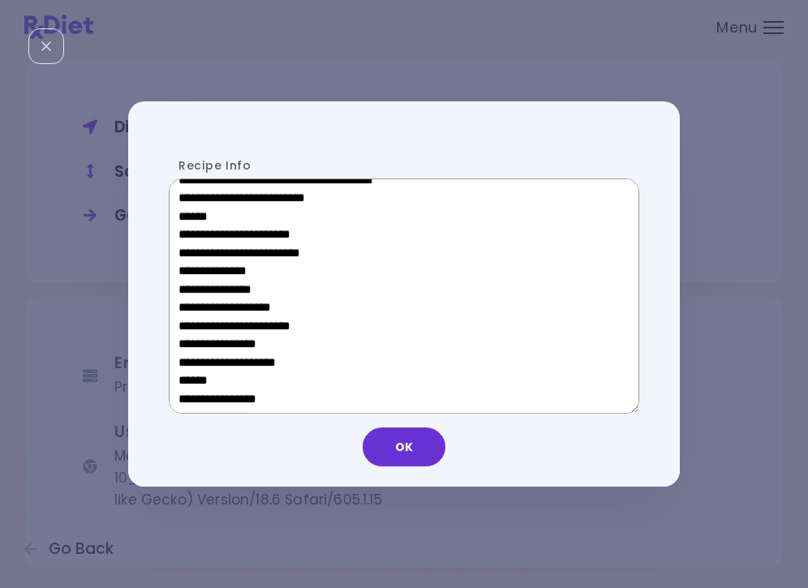
drag, startPoint x: 306, startPoint y: 210, endPoint x: 192, endPoint y: 211, distance: 114.4
click at [192, 211] on textarea "Recipe Info" at bounding box center [404, 296] width 471 height 235
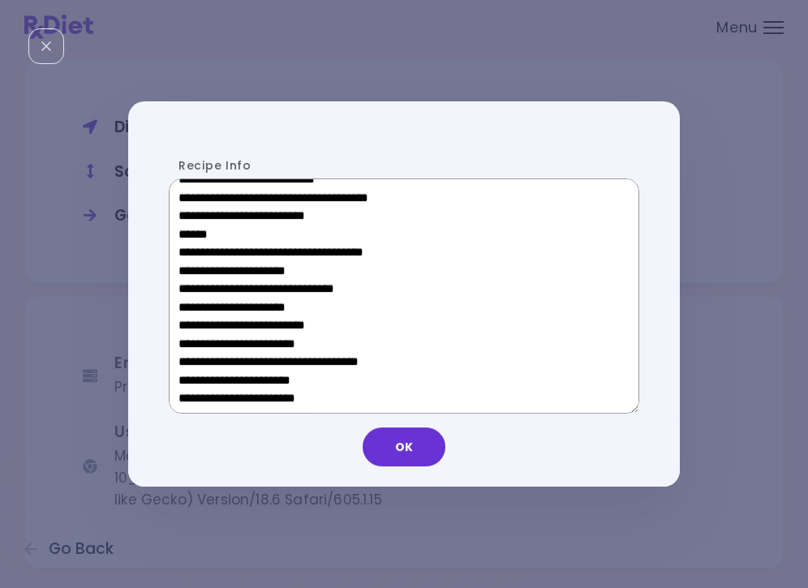
scroll to position [438, 0]
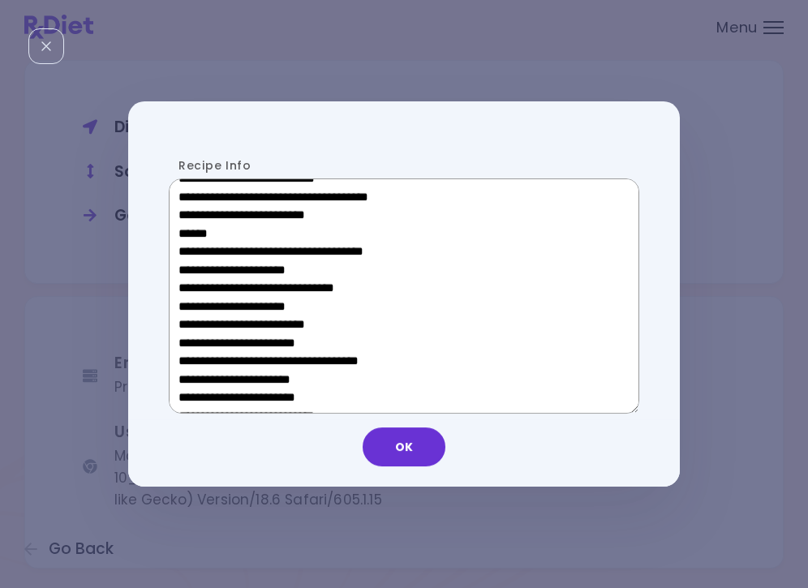
drag, startPoint x: 306, startPoint y: 383, endPoint x: 219, endPoint y: 384, distance: 86.8
click at [219, 384] on textarea "Recipe Info" at bounding box center [404, 296] width 471 height 235
click at [416, 450] on button "OK" at bounding box center [404, 447] width 83 height 39
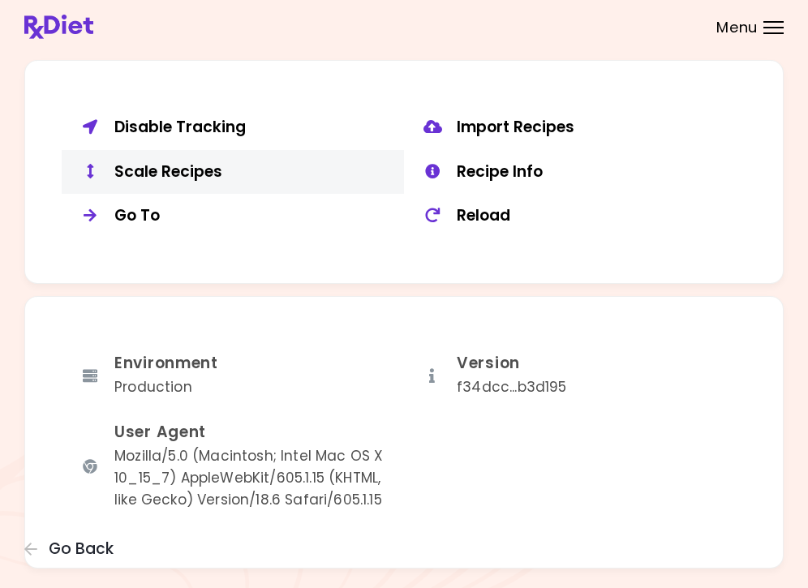
click at [169, 162] on div "Scale Recipes" at bounding box center [253, 172] width 278 height 20
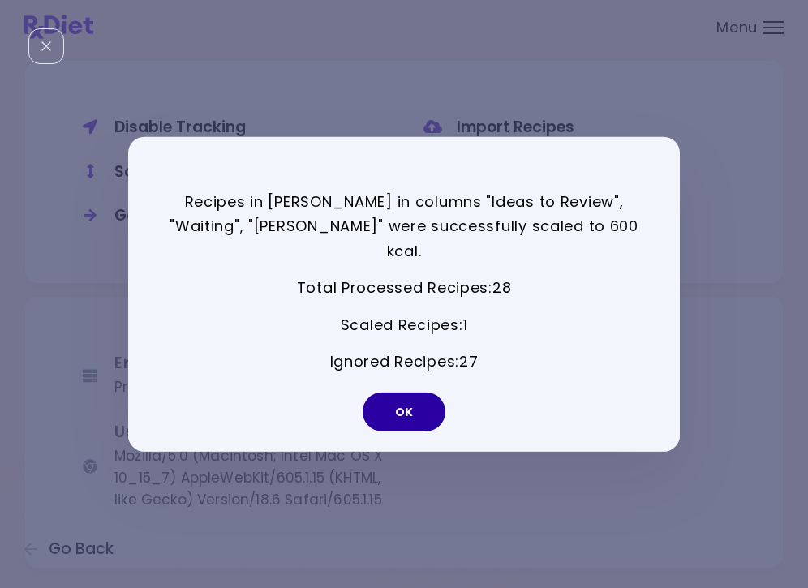
click at [432, 398] on button "OK" at bounding box center [404, 412] width 83 height 39
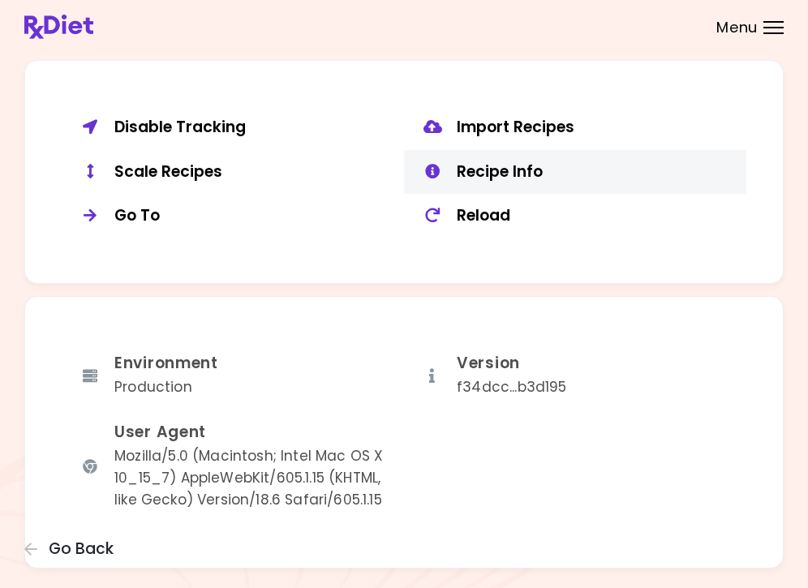
click at [522, 162] on div "Recipe Info" at bounding box center [596, 172] width 278 height 20
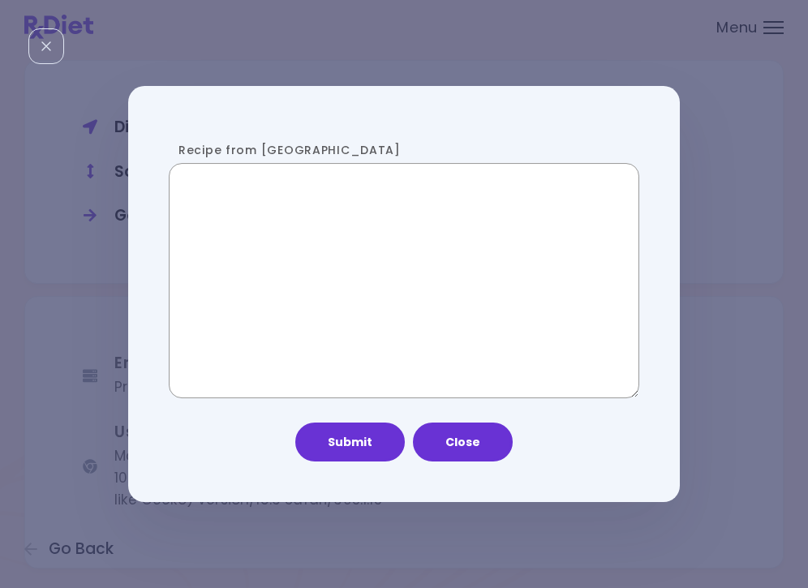
click at [299, 245] on textarea "Recipe from [GEOGRAPHIC_DATA]" at bounding box center [404, 280] width 471 height 235
paste textarea "**********"
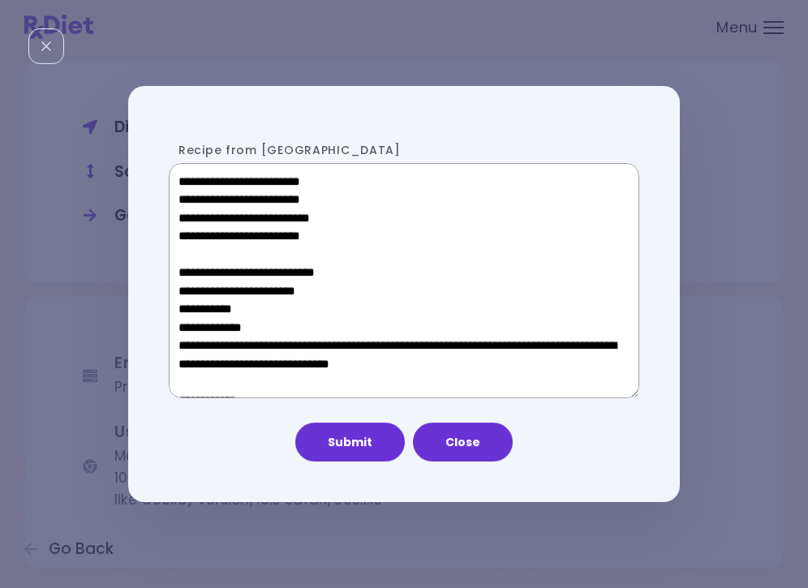
scroll to position [872, 0]
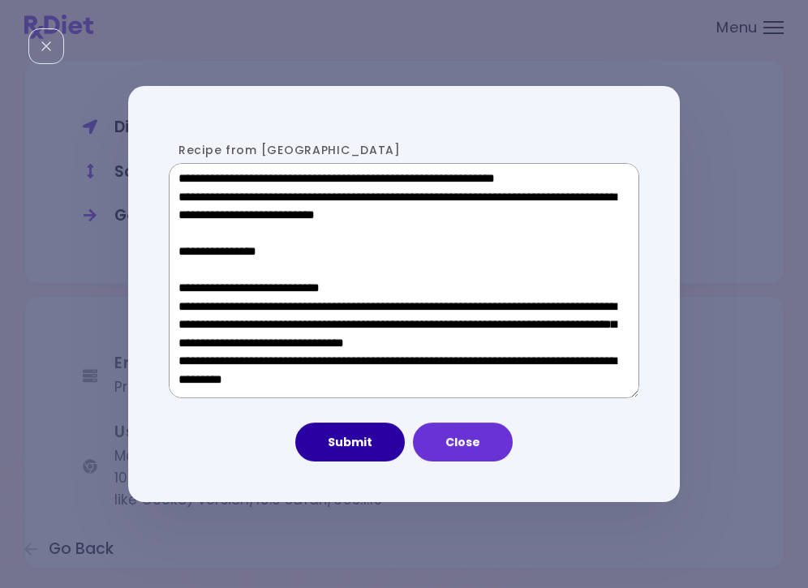
type textarea "**********"
click at [348, 454] on button "Submit" at bounding box center [350, 442] width 110 height 39
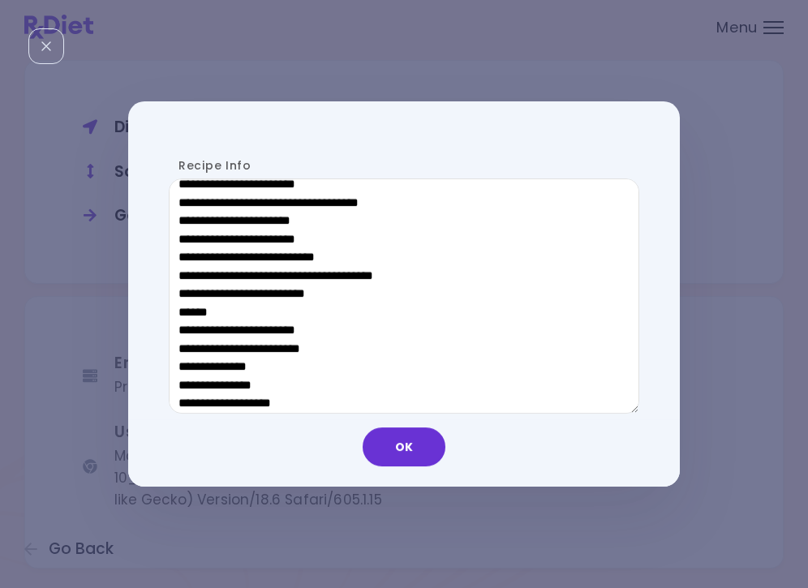
scroll to position [835, 0]
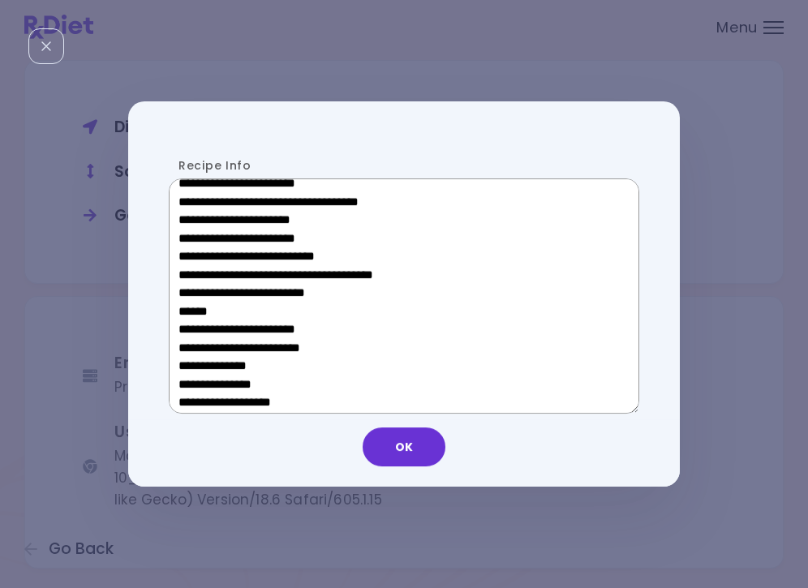
drag, startPoint x: 304, startPoint y: 304, endPoint x: 188, endPoint y: 304, distance: 116.1
click at [188, 304] on textarea "Recipe Info" at bounding box center [404, 296] width 471 height 235
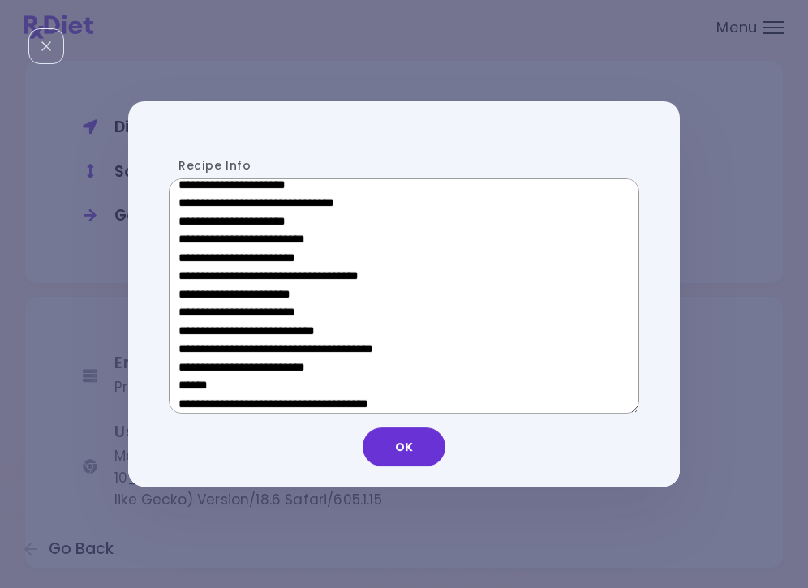
scroll to position [506, 0]
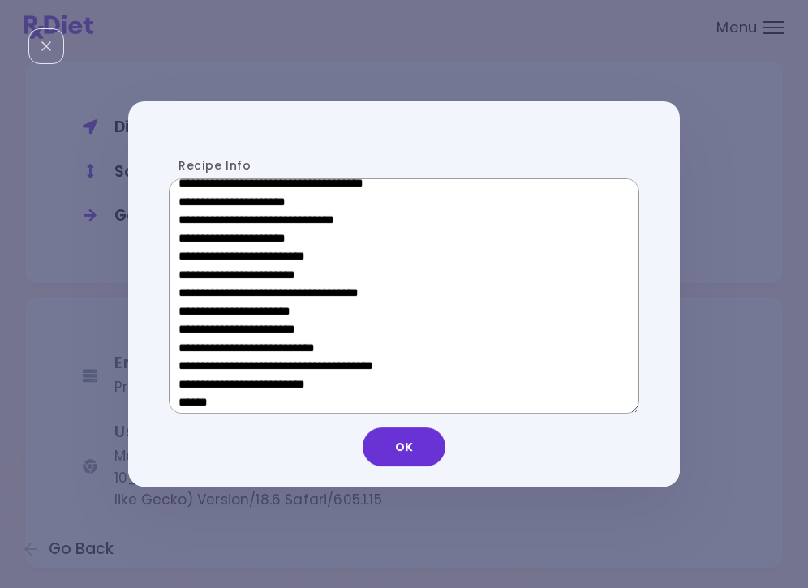
drag, startPoint x: 305, startPoint y: 313, endPoint x: 196, endPoint y: 312, distance: 109.6
click at [196, 312] on textarea "Recipe Info" at bounding box center [404, 296] width 471 height 235
